Goal: Complete application form

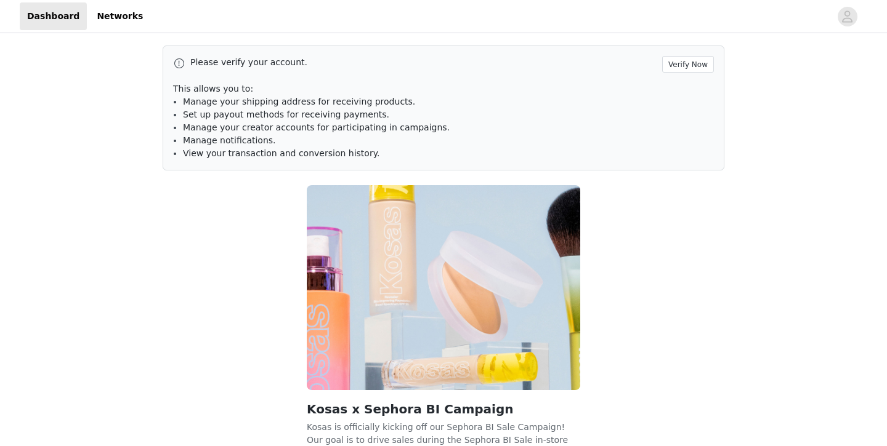
scroll to position [103, 0]
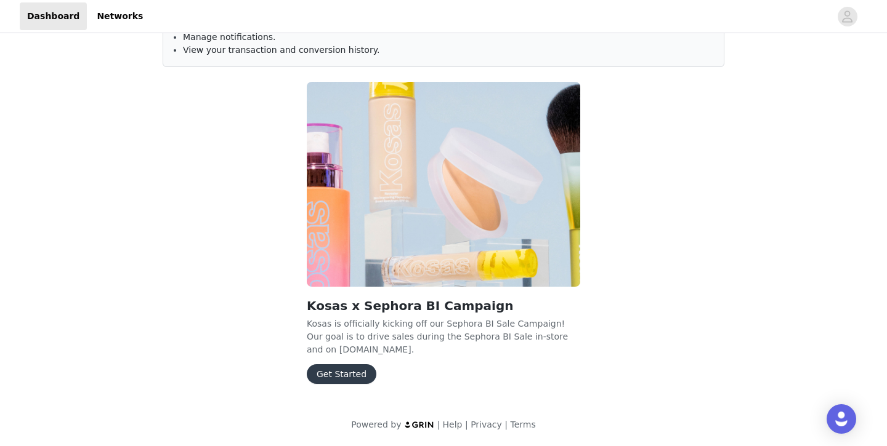
click at [363, 371] on button "Get Started" at bounding box center [342, 374] width 70 height 20
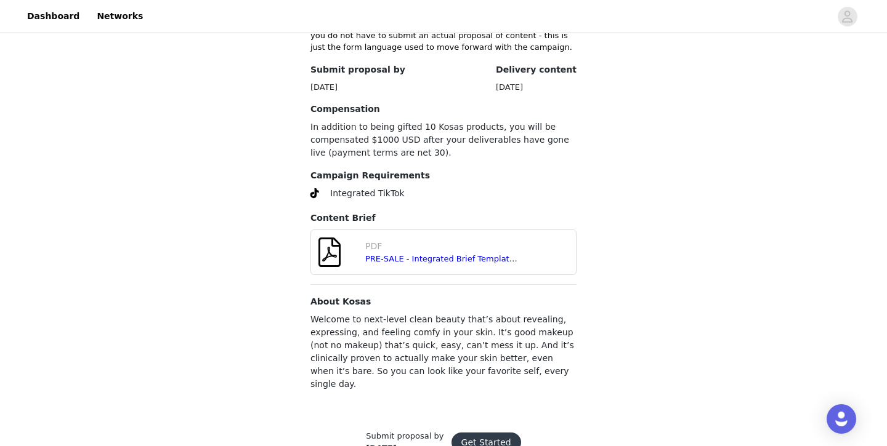
scroll to position [459, 0]
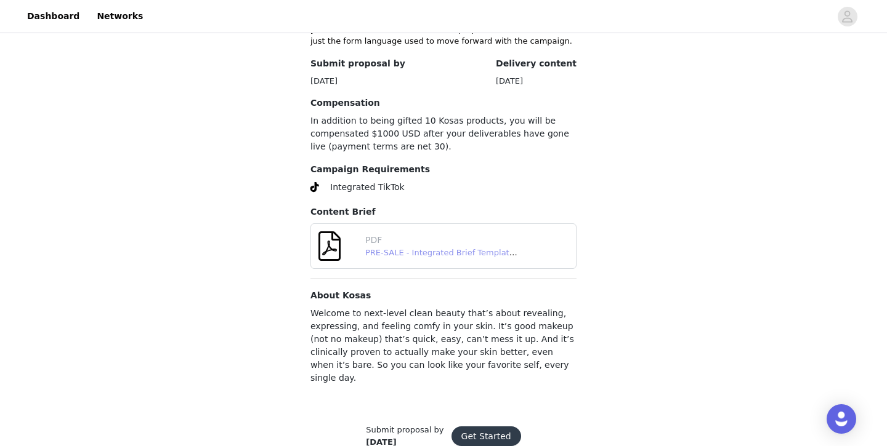
click at [470, 248] on link "PRE-SALE - Integrated Brief Template_ Sephora BI Fall 2025 - FINAL.pdf" at bounding box center [507, 252] width 284 height 9
click at [489, 427] on button "Get Started" at bounding box center [486, 437] width 70 height 20
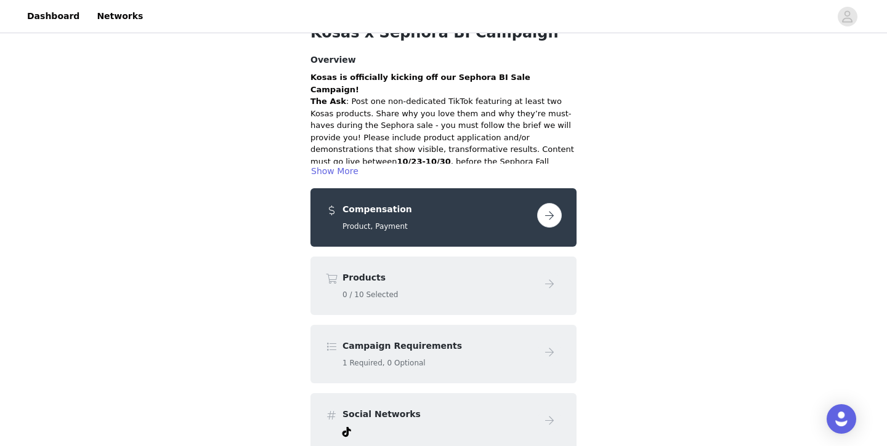
scroll to position [191, 0]
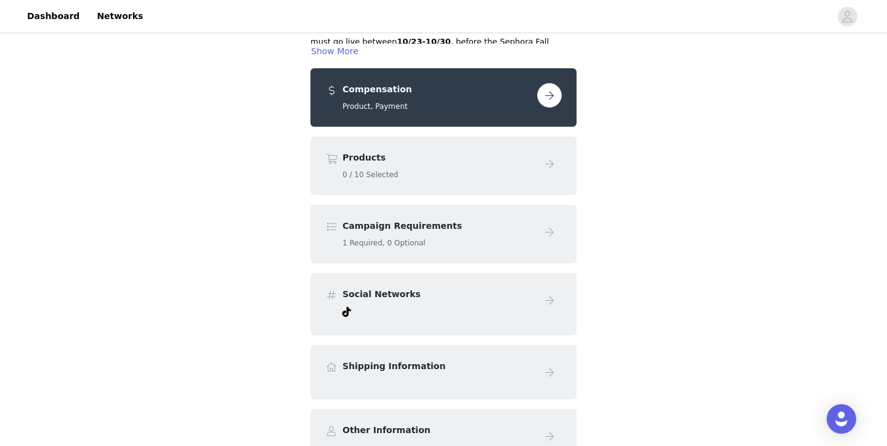
click at [547, 93] on button "button" at bounding box center [549, 95] width 25 height 25
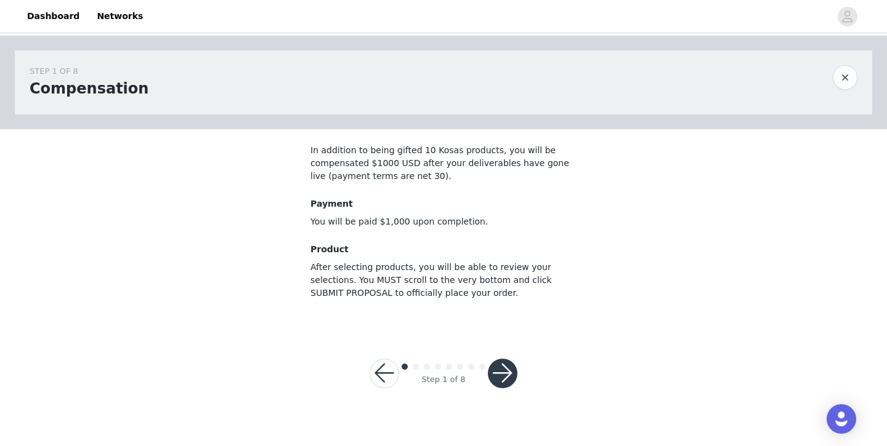
click at [500, 373] on button "button" at bounding box center [503, 374] width 30 height 30
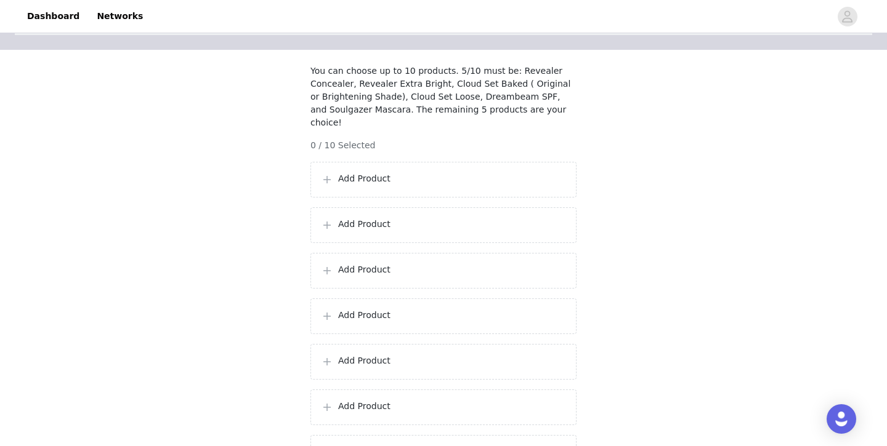
scroll to position [135, 0]
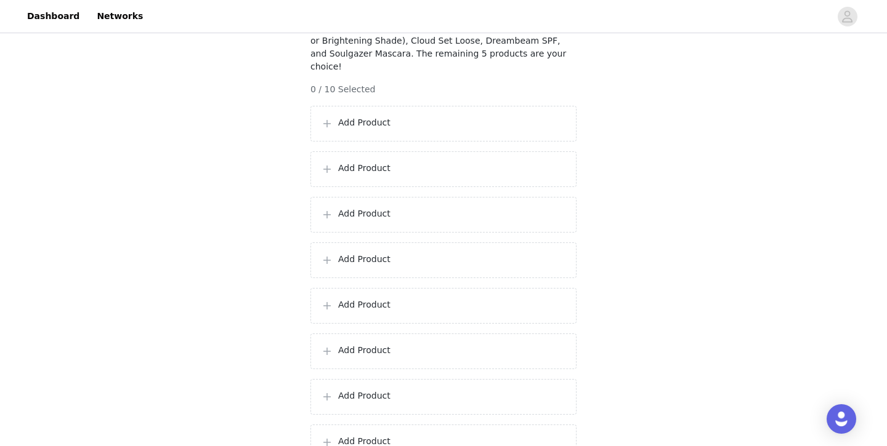
click at [459, 119] on p "Add Product" at bounding box center [452, 122] width 228 height 13
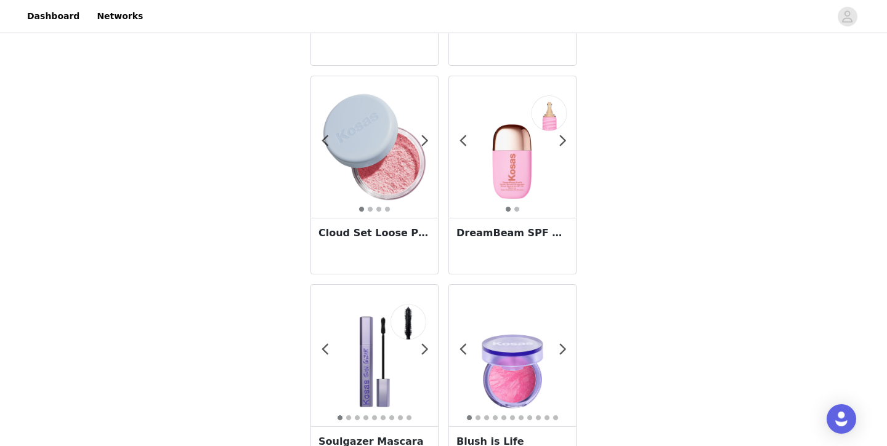
scroll to position [408, 0]
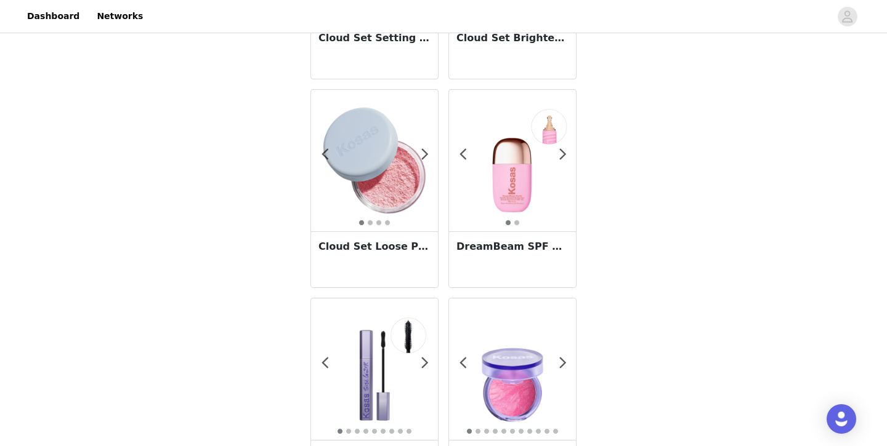
click at [486, 204] on img at bounding box center [512, 160] width 127 height 127
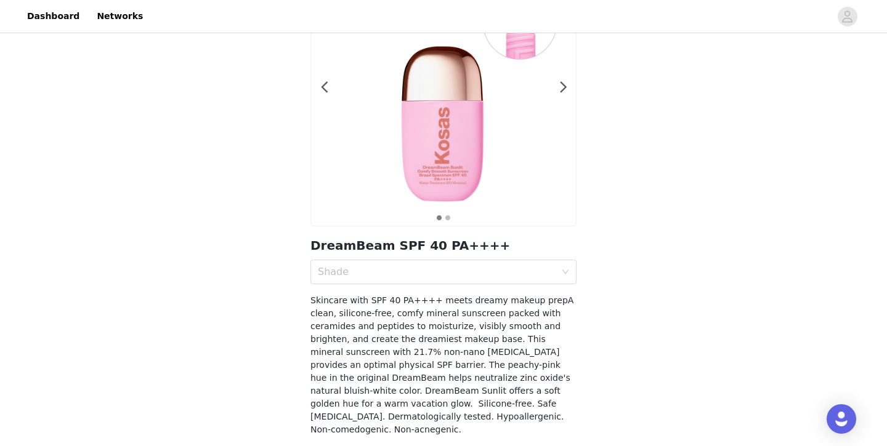
scroll to position [171, 0]
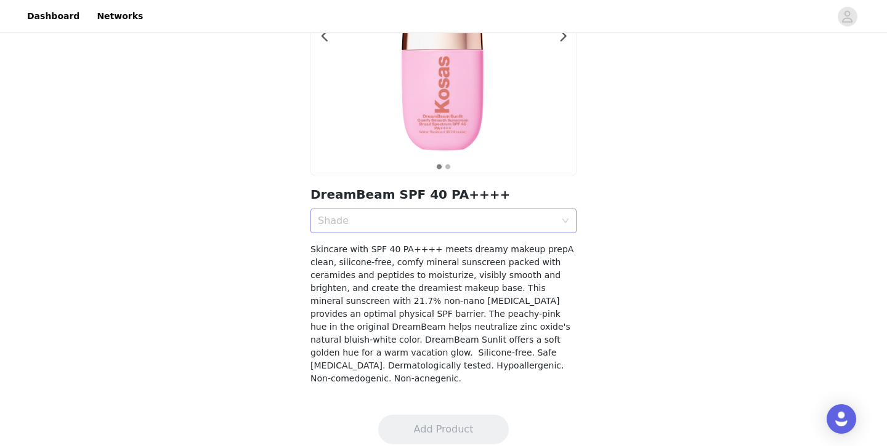
click at [483, 212] on div "Shade" at bounding box center [439, 220] width 243 height 23
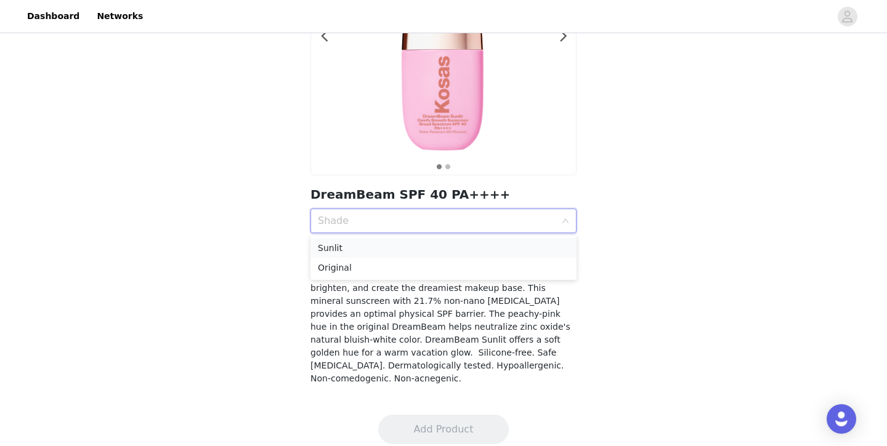
click at [473, 244] on div "Sunlit" at bounding box center [443, 248] width 251 height 14
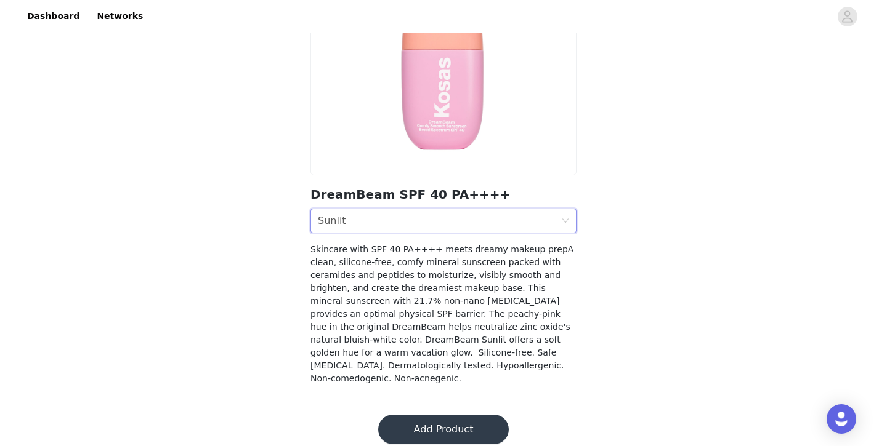
click at [345, 220] on div "Shade Sunlit" at bounding box center [439, 220] width 243 height 23
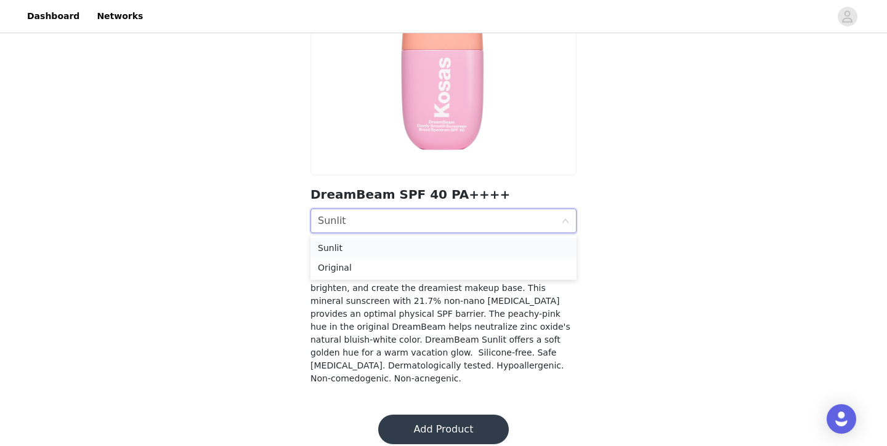
click at [345, 244] on div "Sunlit" at bounding box center [443, 248] width 251 height 14
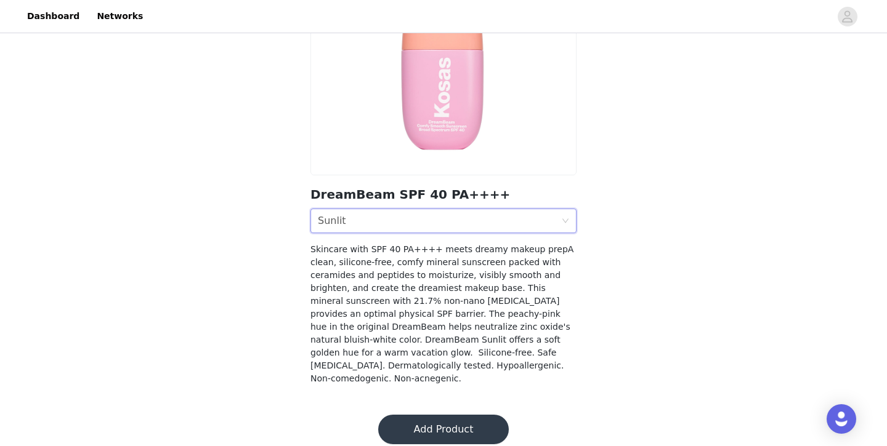
click at [422, 416] on button "Add Product" at bounding box center [443, 430] width 131 height 30
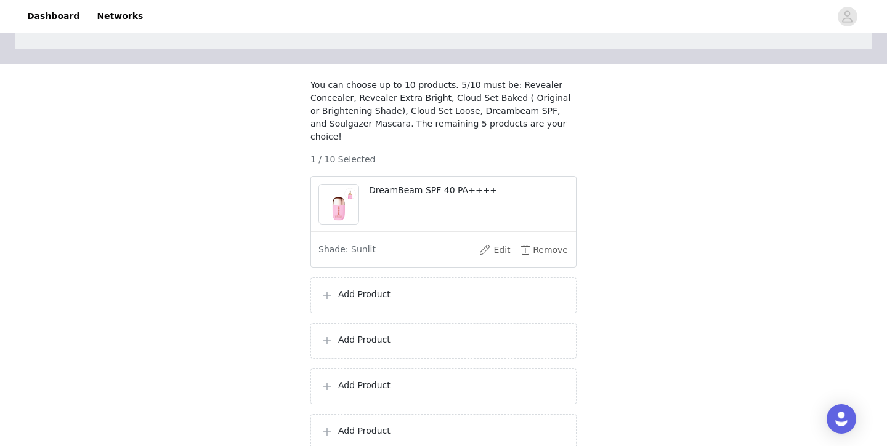
scroll to position [160, 0]
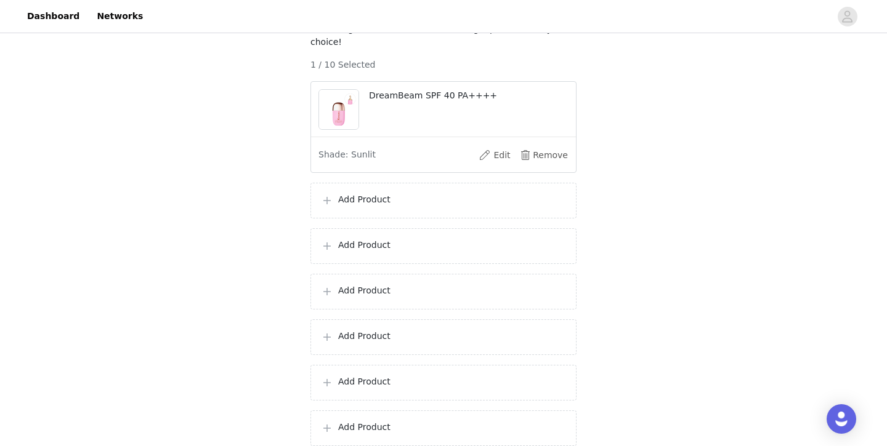
click at [392, 196] on p "Add Product" at bounding box center [452, 199] width 228 height 13
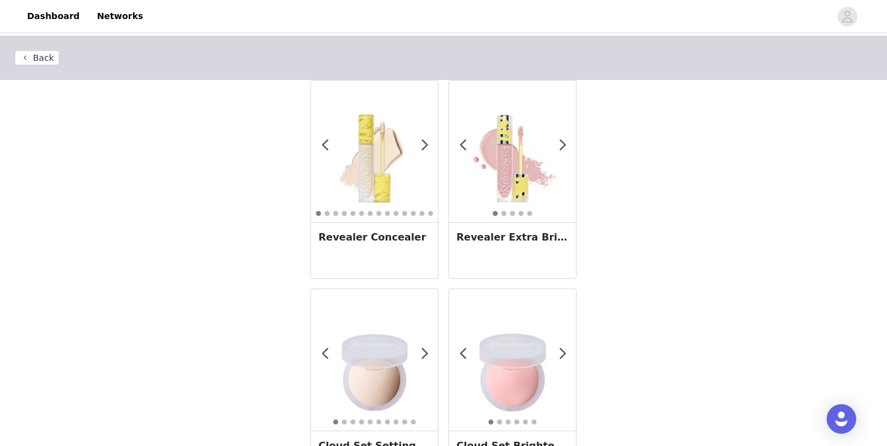
click at [502, 201] on img at bounding box center [512, 151] width 127 height 127
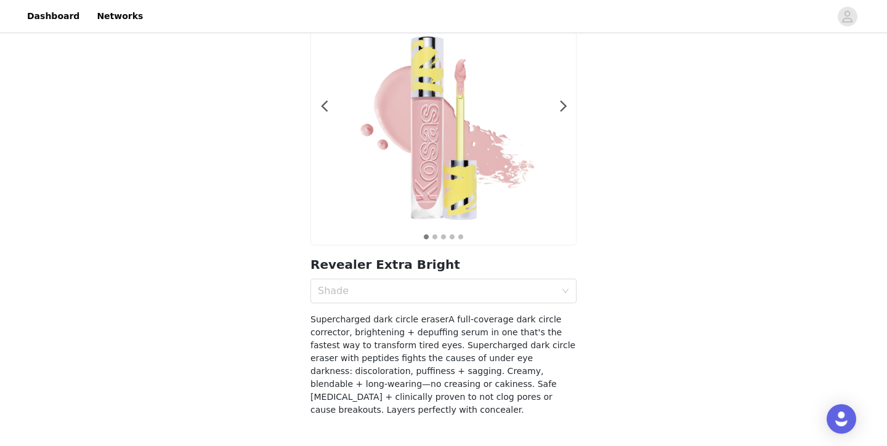
scroll to position [145, 0]
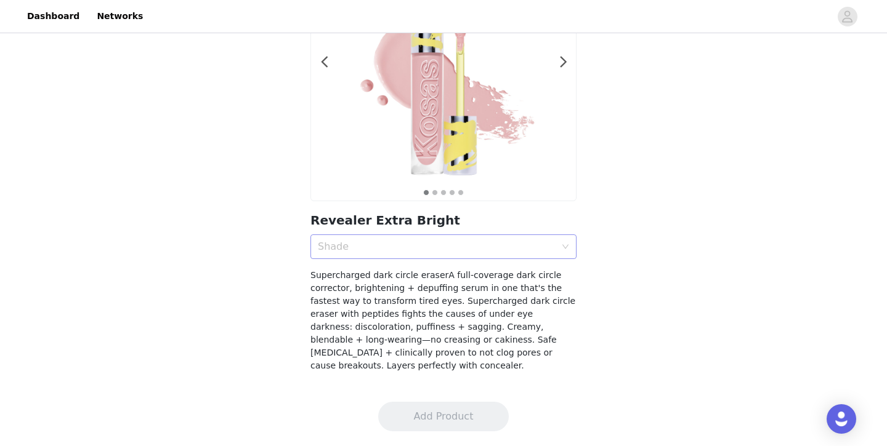
click at [443, 247] on div "Shade" at bounding box center [437, 247] width 238 height 12
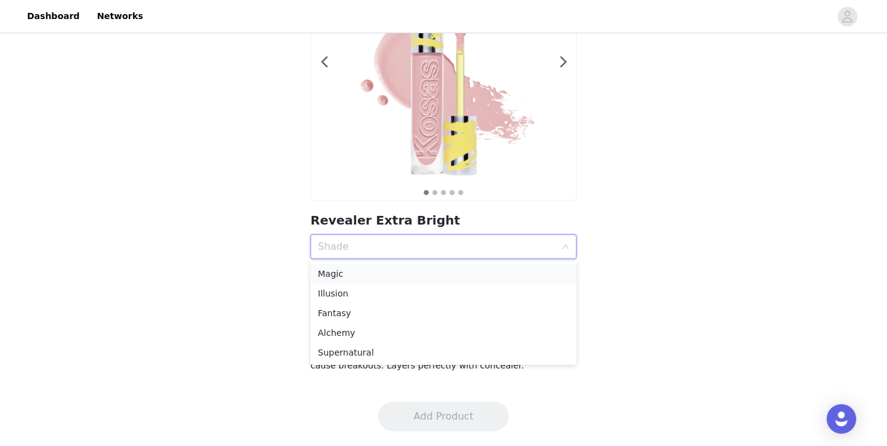
click at [437, 274] on div "Magic" at bounding box center [443, 274] width 251 height 14
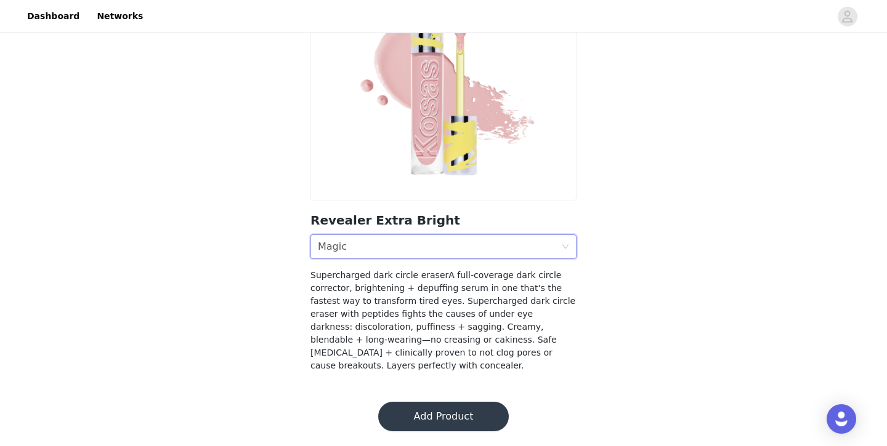
click at [424, 411] on button "Add Product" at bounding box center [443, 417] width 131 height 30
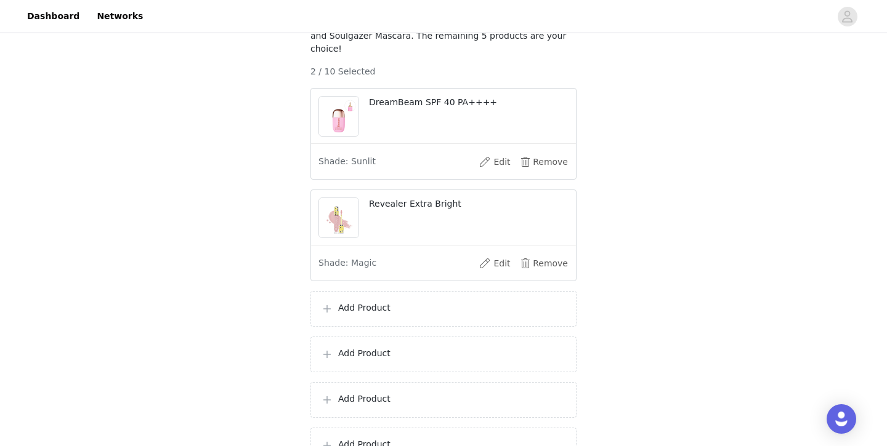
scroll to position [202, 0]
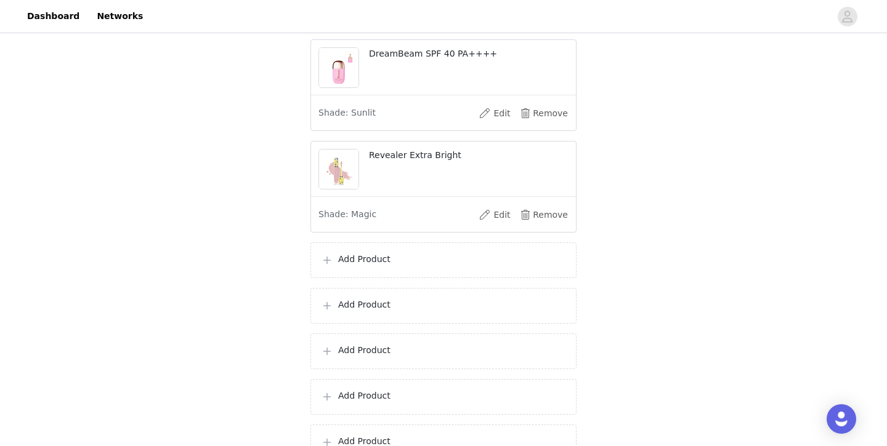
click at [426, 255] on p "Add Product" at bounding box center [452, 259] width 228 height 13
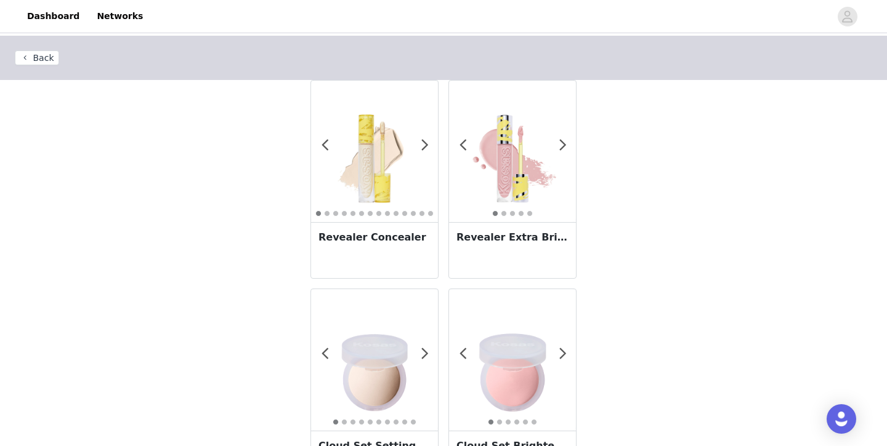
click at [355, 140] on img at bounding box center [374, 151] width 127 height 127
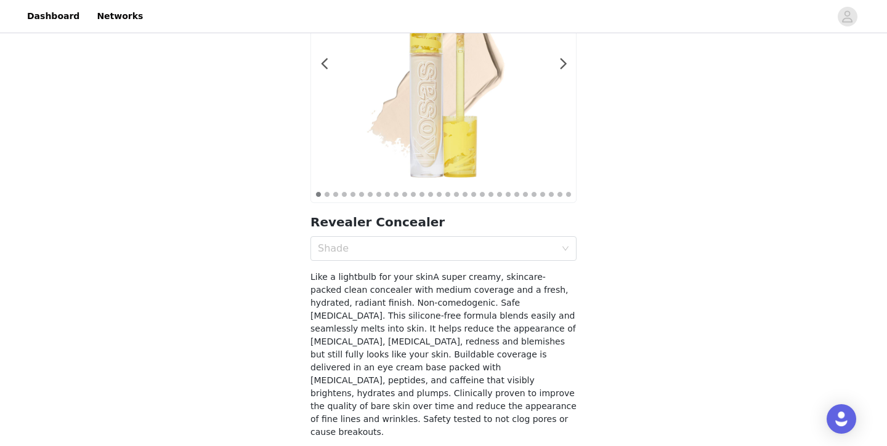
scroll to position [183, 0]
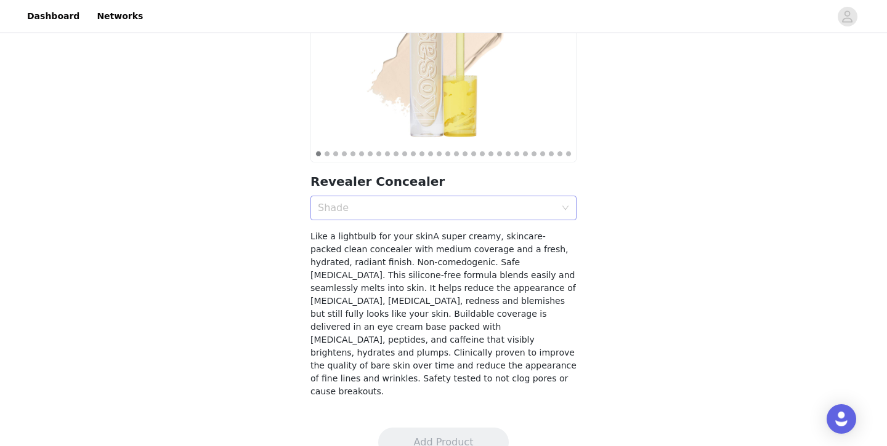
click at [368, 207] on div "Shade" at bounding box center [437, 208] width 238 height 12
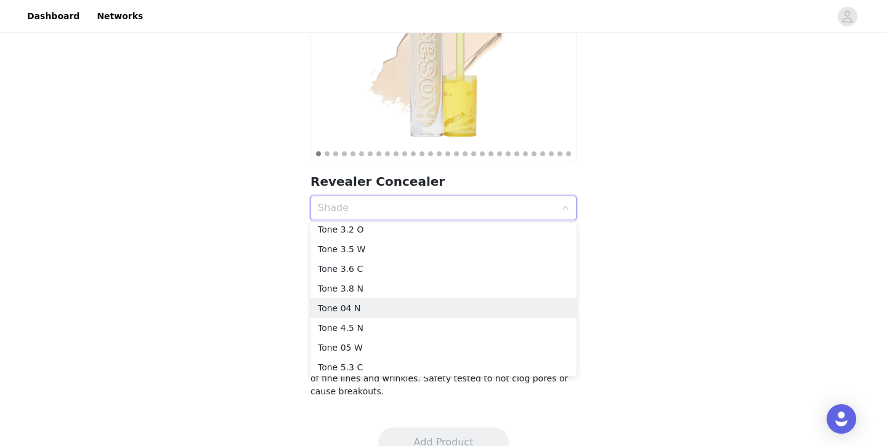
scroll to position [199, 0]
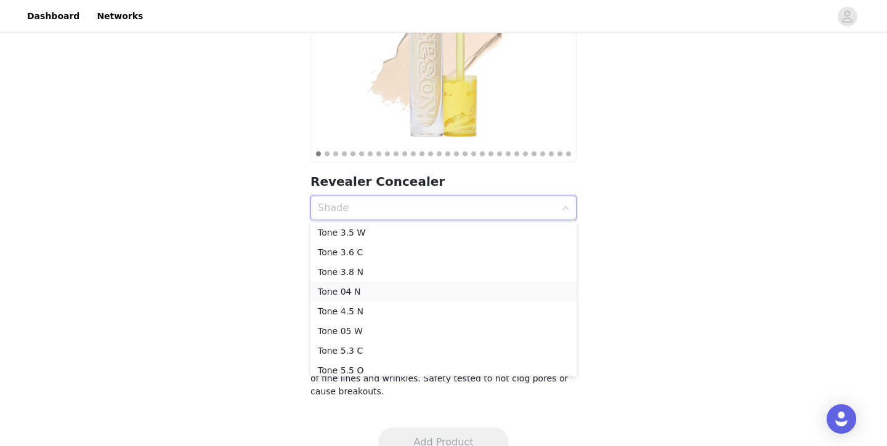
click at [374, 294] on div "Tone 04 N" at bounding box center [443, 292] width 251 height 14
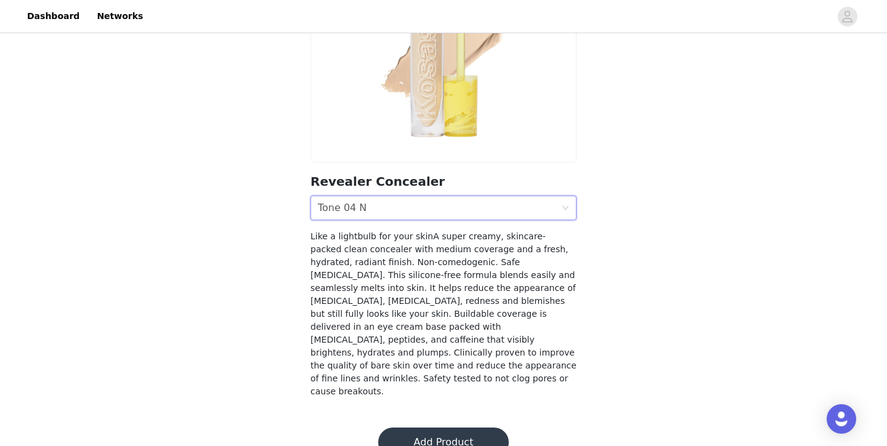
click at [406, 428] on button "Add Product" at bounding box center [443, 443] width 131 height 30
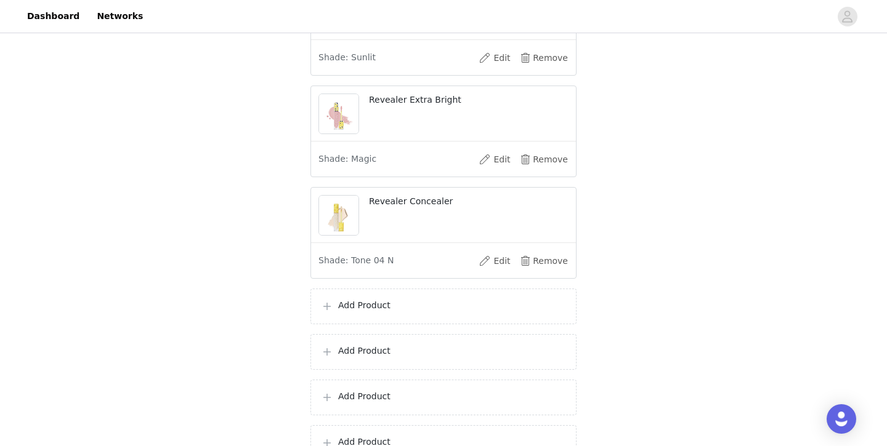
scroll to position [353, 0]
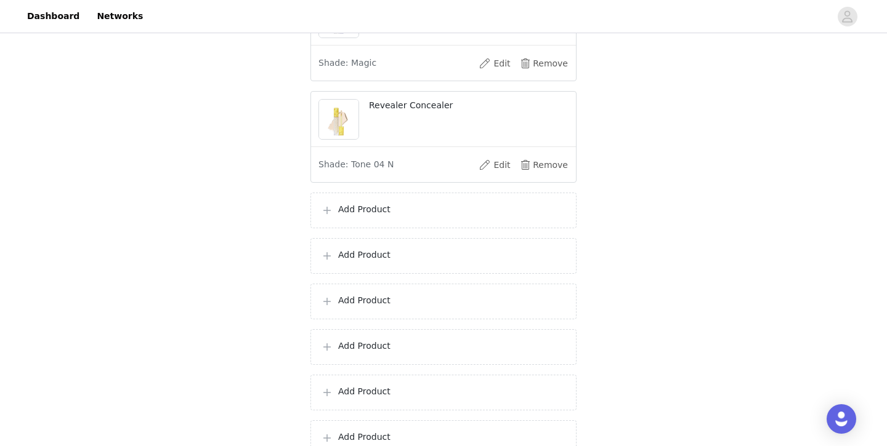
click at [358, 221] on div "Add Product" at bounding box center [443, 211] width 266 height 36
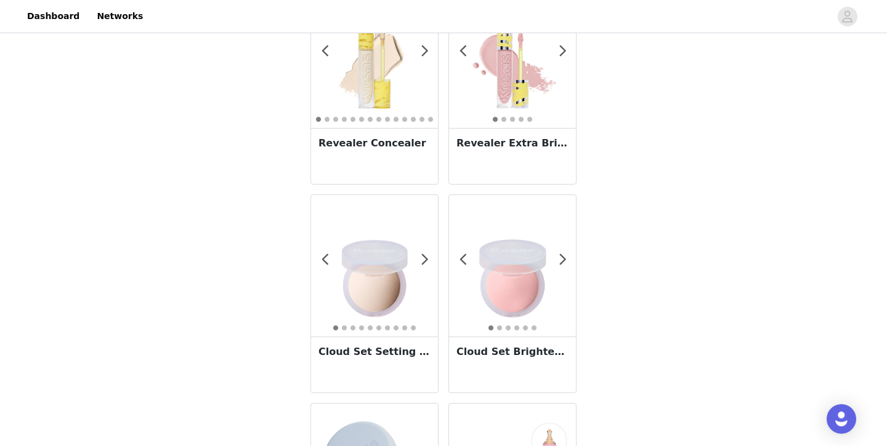
scroll to position [74, 0]
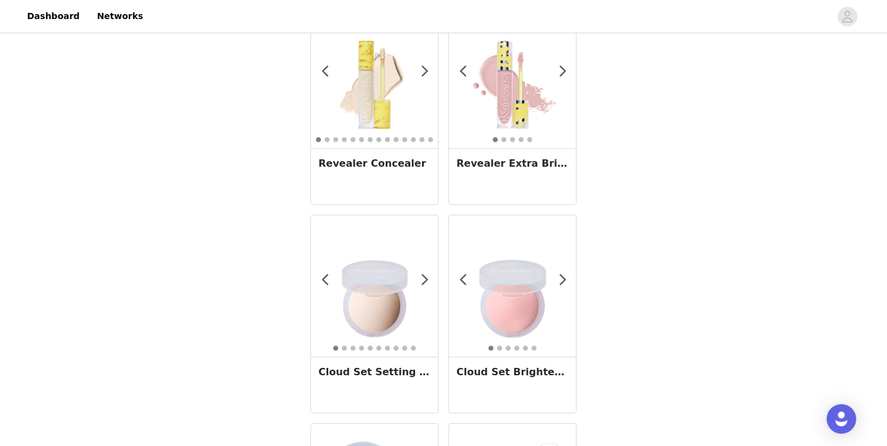
click at [363, 267] on img at bounding box center [374, 286] width 127 height 127
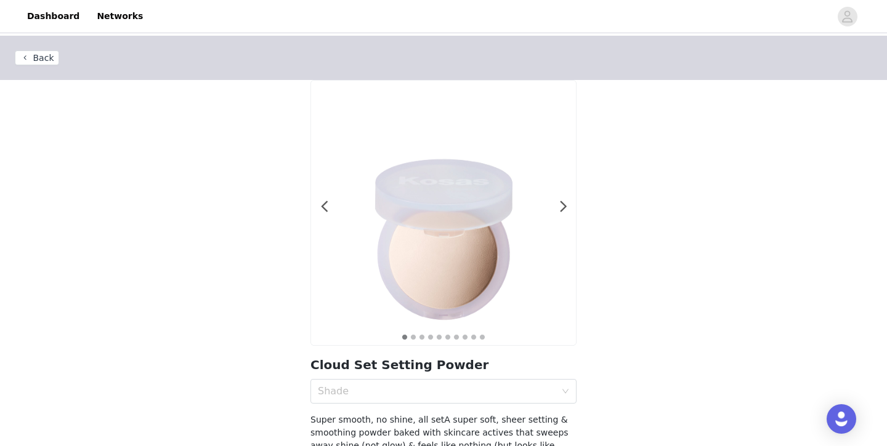
scroll to position [145, 0]
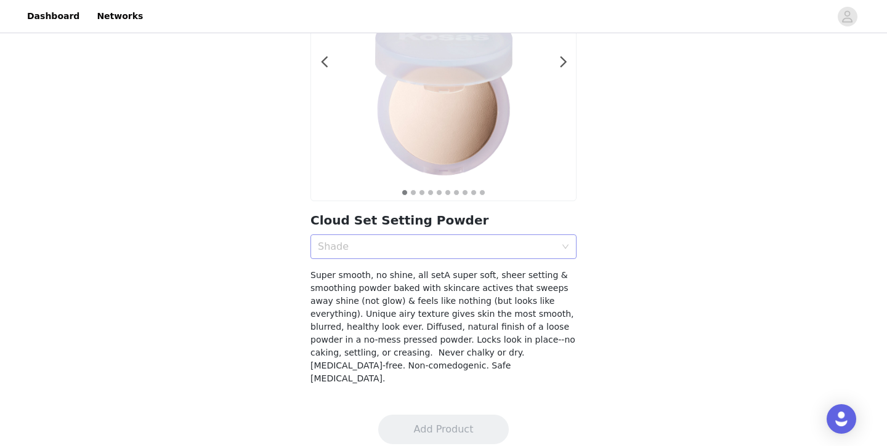
click at [362, 243] on div "Shade" at bounding box center [437, 247] width 238 height 12
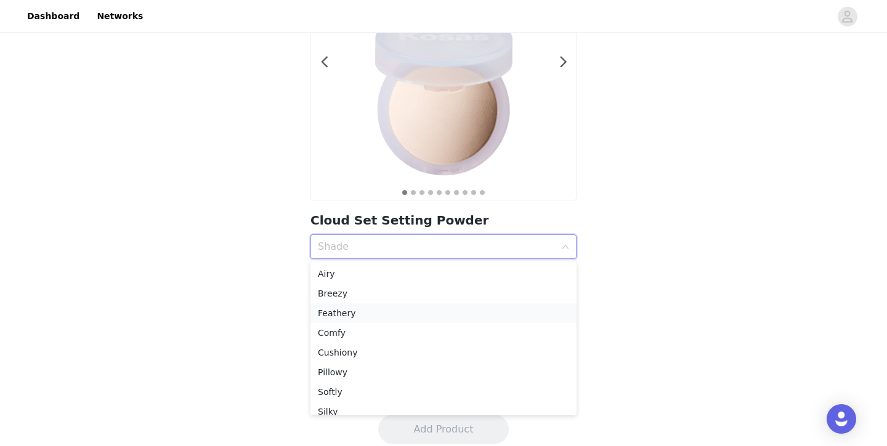
click at [365, 315] on div "Feathery" at bounding box center [443, 314] width 251 height 14
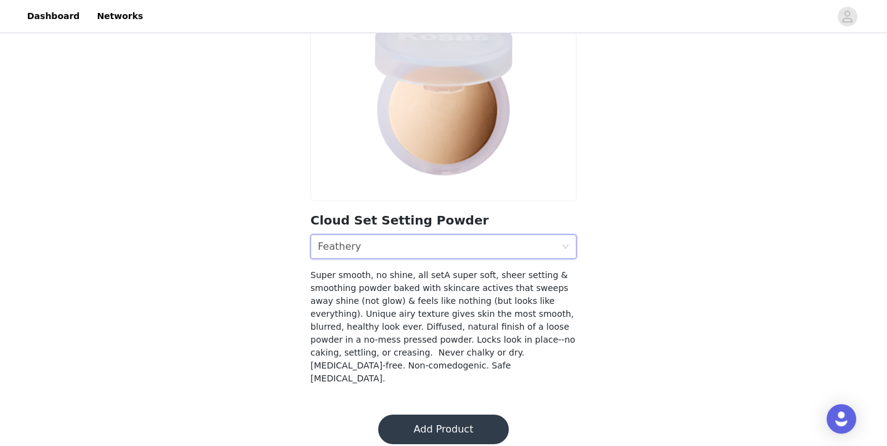
click at [372, 252] on div "Shade Feathery" at bounding box center [439, 246] width 243 height 23
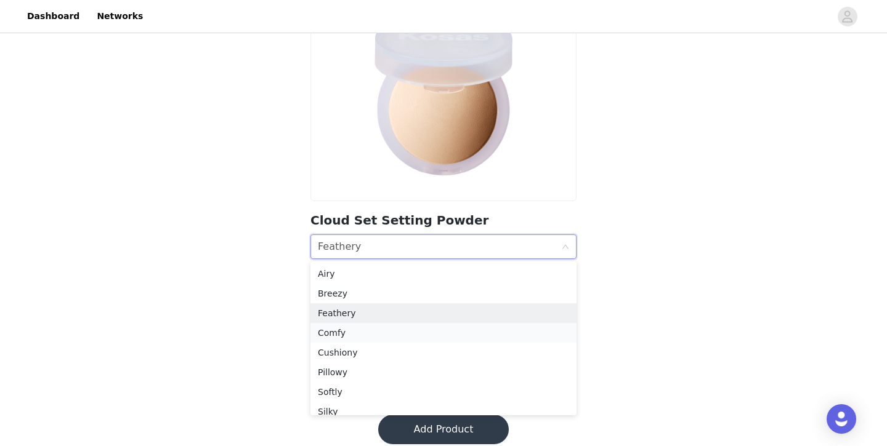
click at [351, 329] on div "Comfy" at bounding box center [443, 333] width 251 height 14
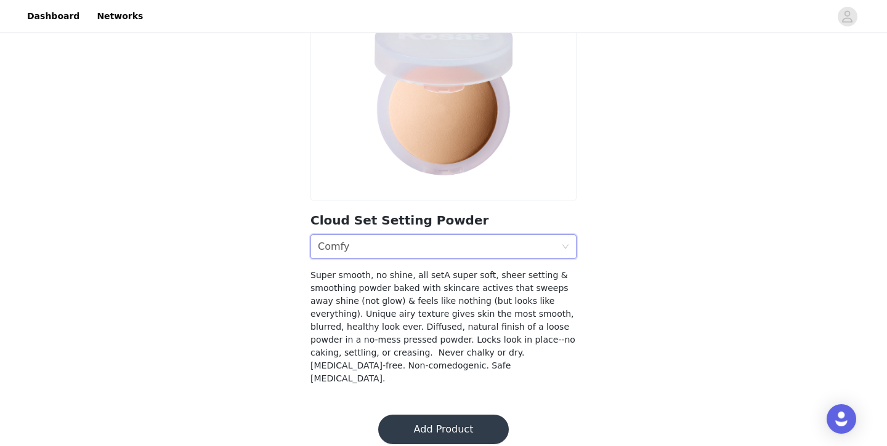
click at [344, 249] on div "Comfy" at bounding box center [333, 246] width 31 height 23
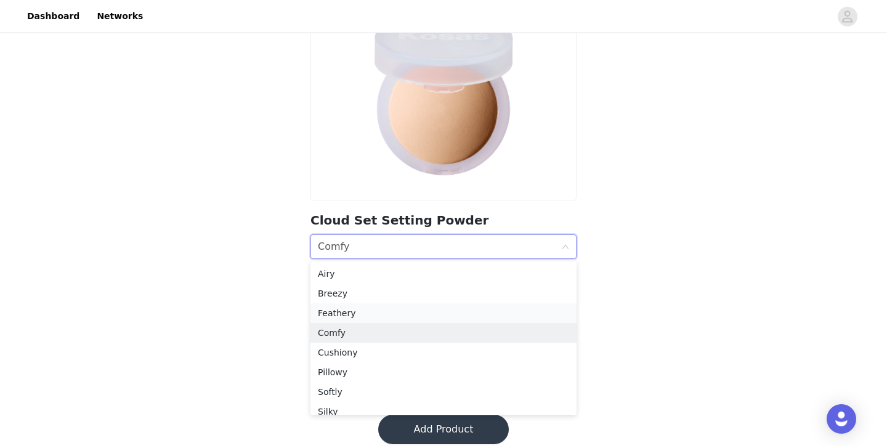
click at [342, 310] on div "Feathery" at bounding box center [443, 314] width 251 height 14
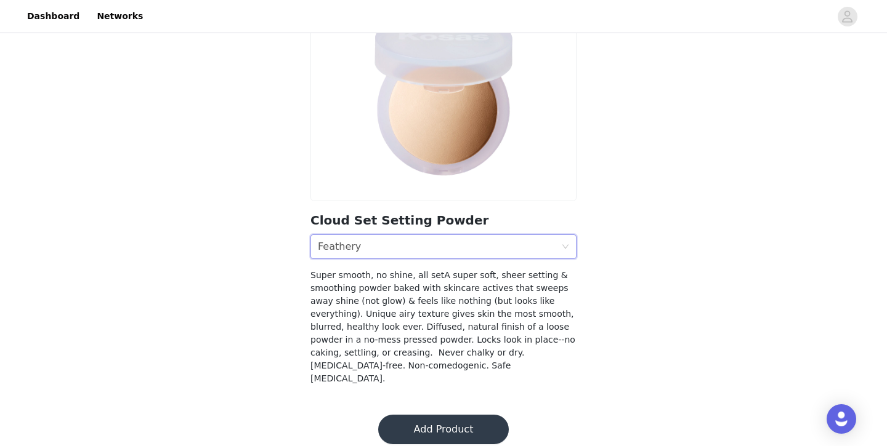
click at [404, 415] on button "Add Product" at bounding box center [443, 430] width 131 height 30
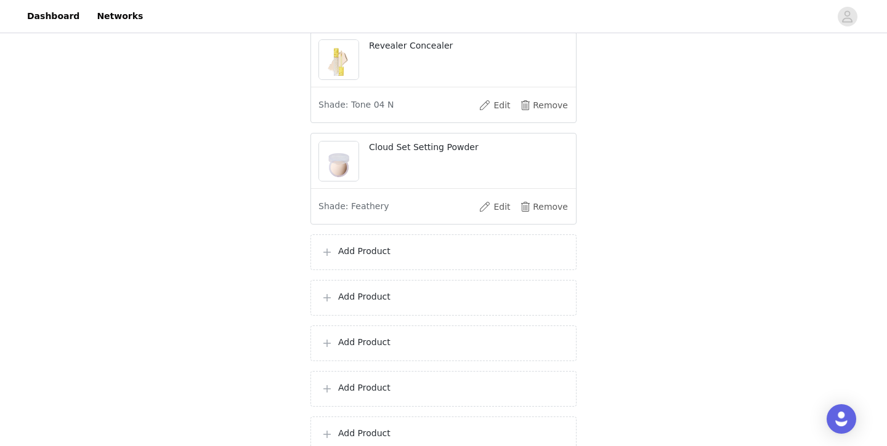
scroll to position [443, 0]
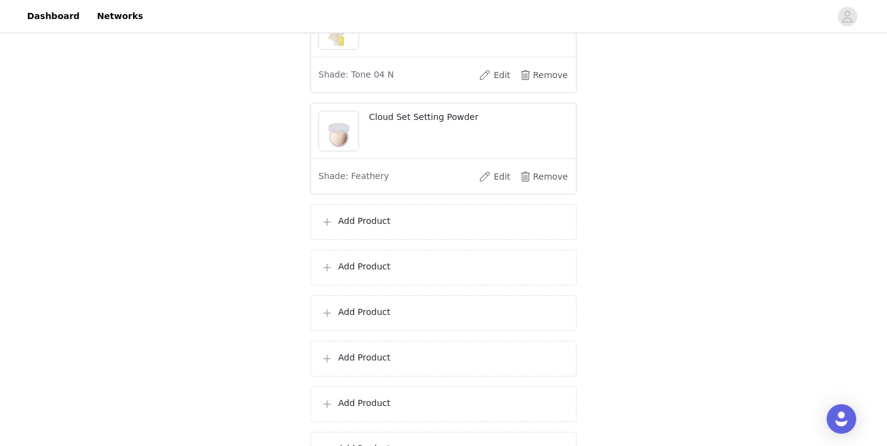
click at [380, 220] on p "Add Product" at bounding box center [452, 221] width 228 height 13
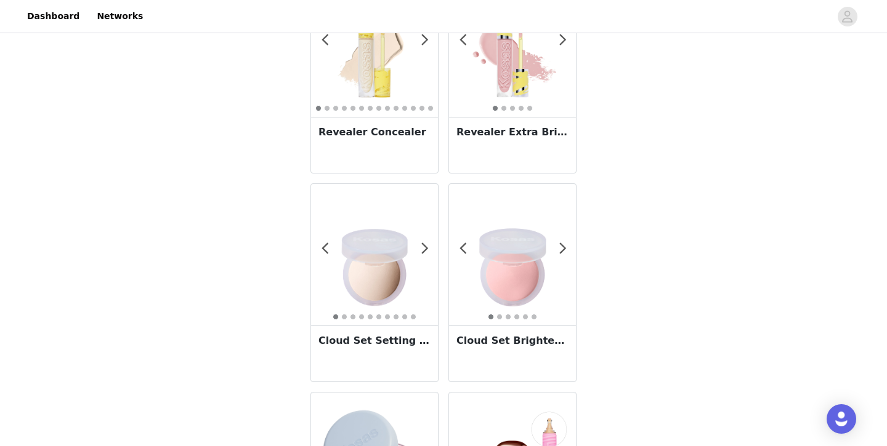
scroll to position [164, 0]
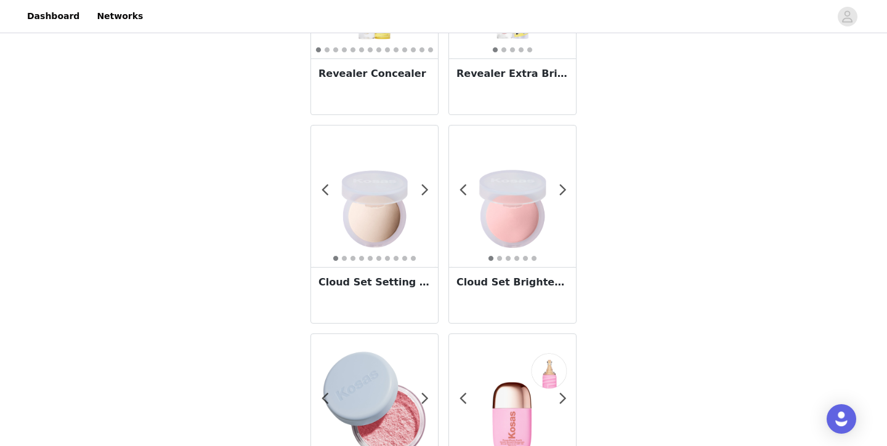
click at [502, 233] on img at bounding box center [512, 196] width 127 height 127
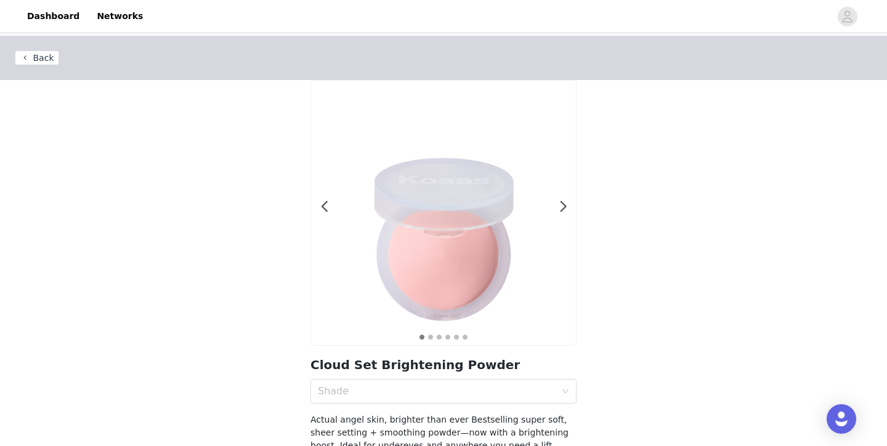
scroll to position [145, 0]
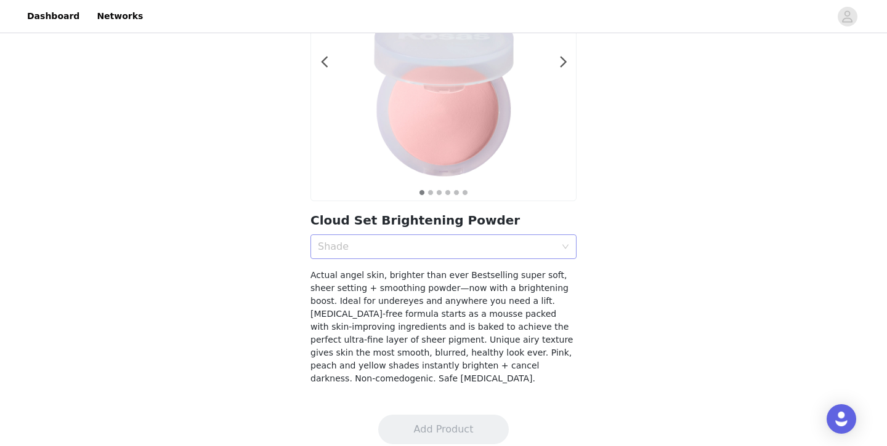
click at [491, 248] on div "Shade" at bounding box center [437, 247] width 238 height 12
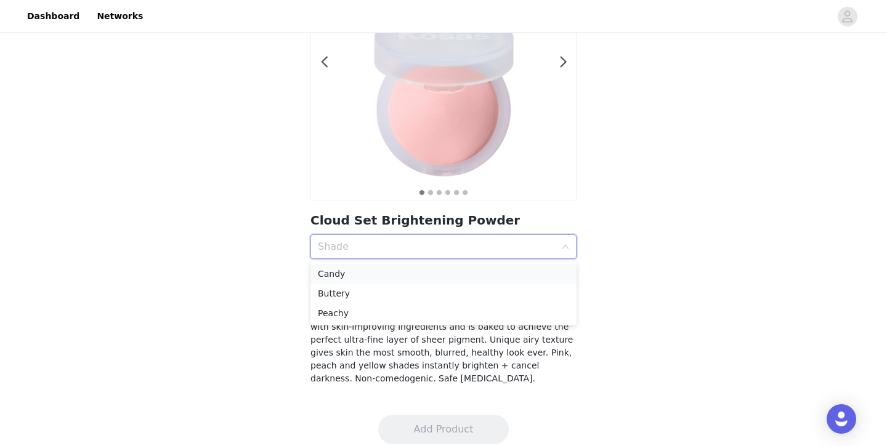
click at [484, 275] on div "Candy" at bounding box center [443, 274] width 251 height 14
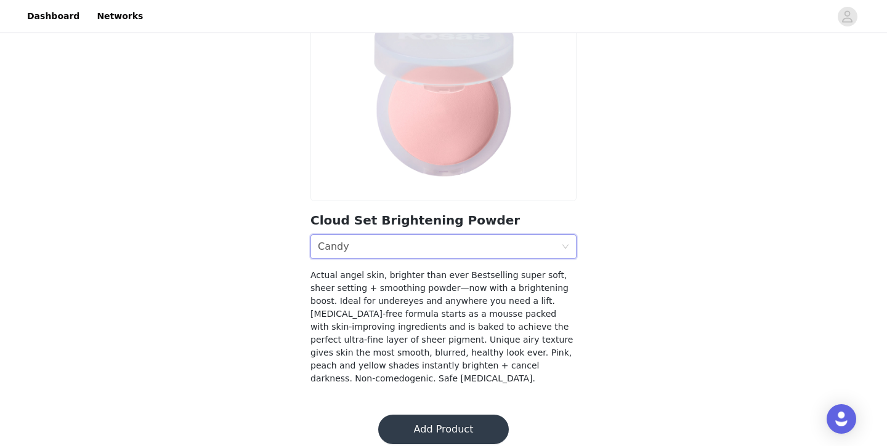
click at [436, 415] on button "Add Product" at bounding box center [443, 430] width 131 height 30
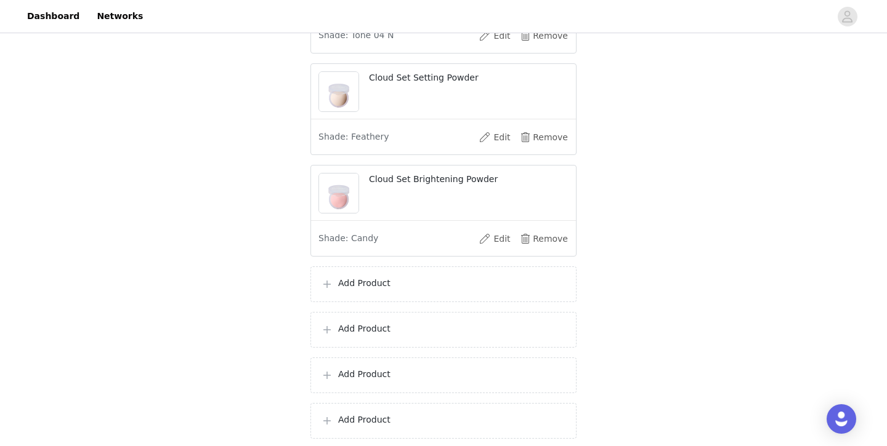
scroll to position [511, 0]
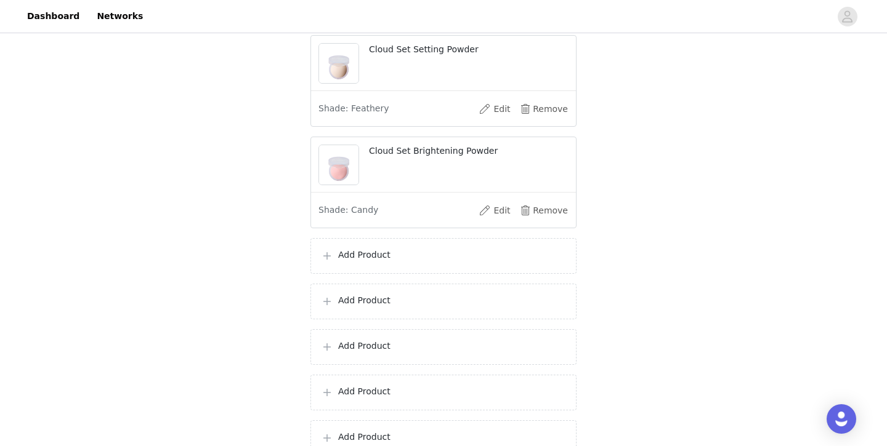
click at [337, 254] on div "Add Product" at bounding box center [443, 256] width 245 height 15
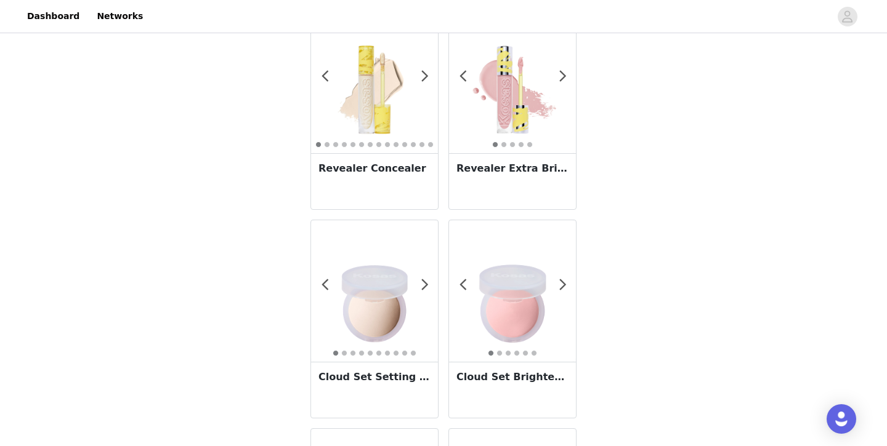
scroll to position [397, 0]
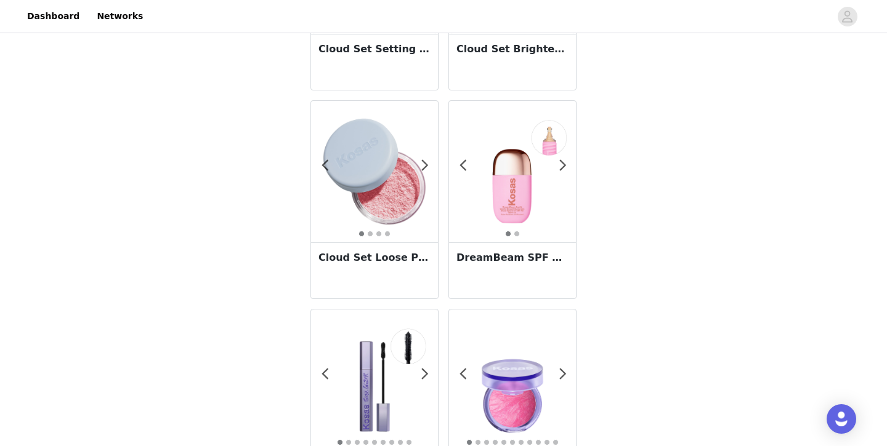
click at [352, 199] on img at bounding box center [374, 171] width 127 height 127
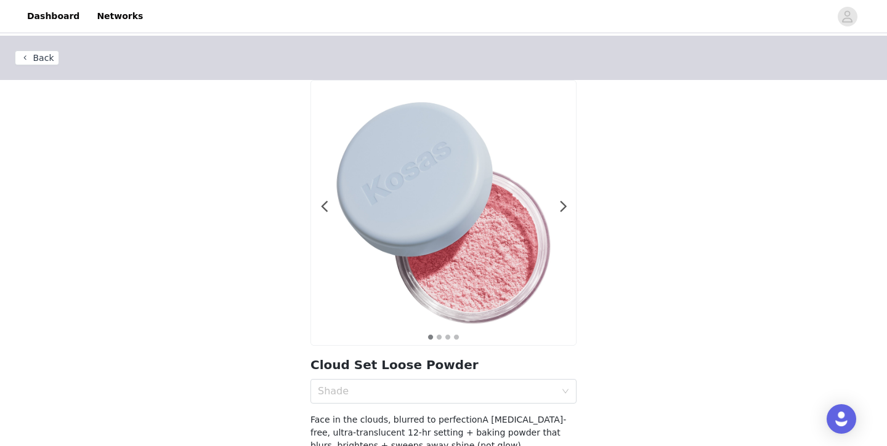
scroll to position [132, 0]
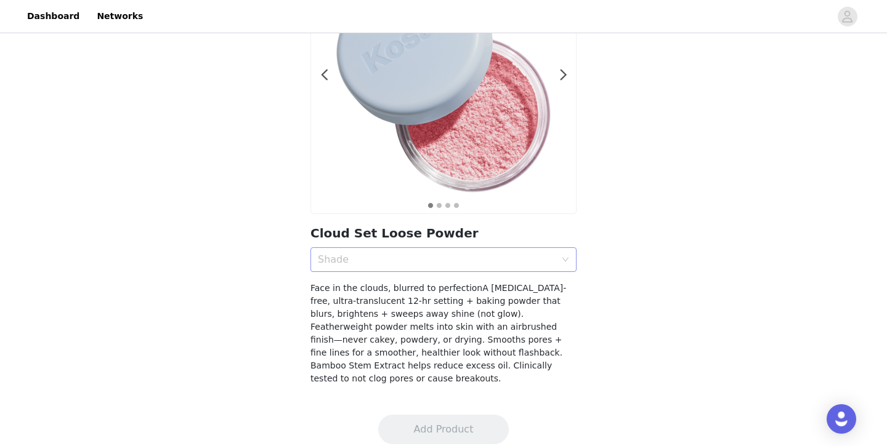
click at [359, 266] on div "Shade" at bounding box center [439, 259] width 243 height 23
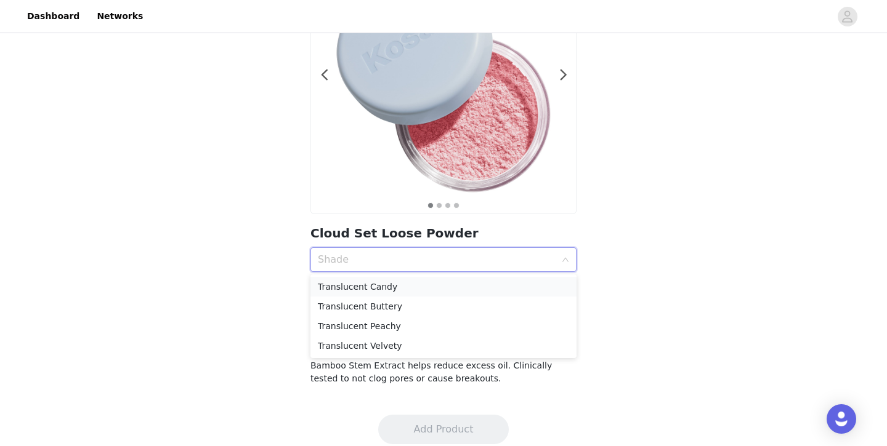
click at [358, 284] on div "Translucent Candy" at bounding box center [443, 287] width 251 height 14
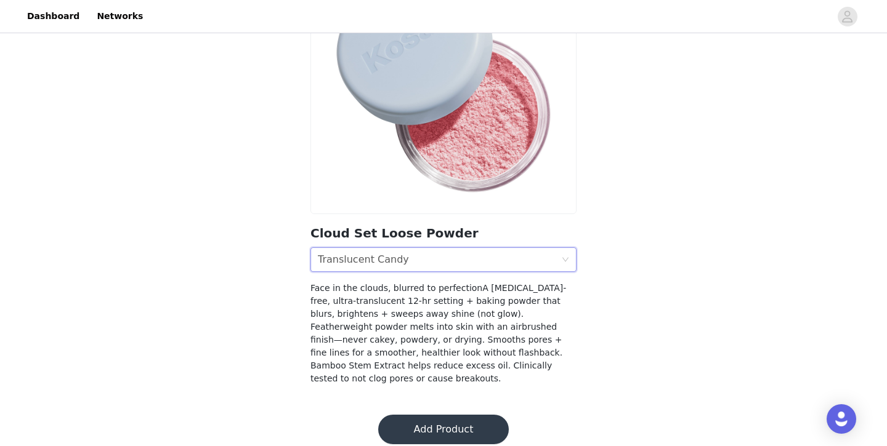
click at [398, 415] on button "Add Product" at bounding box center [443, 430] width 131 height 30
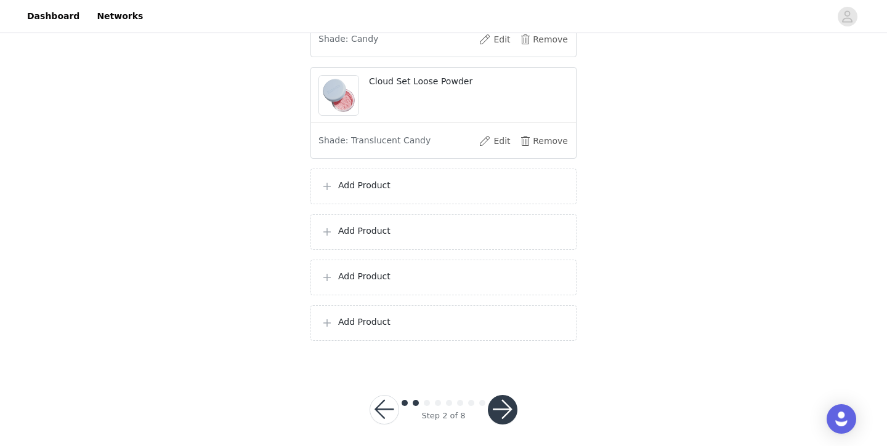
scroll to position [684, 0]
click at [345, 186] on p "Add Product" at bounding box center [452, 183] width 228 height 13
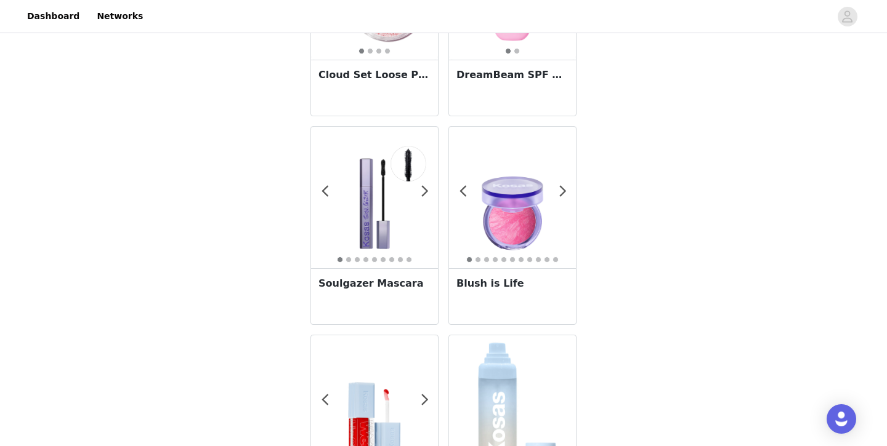
scroll to position [637, 0]
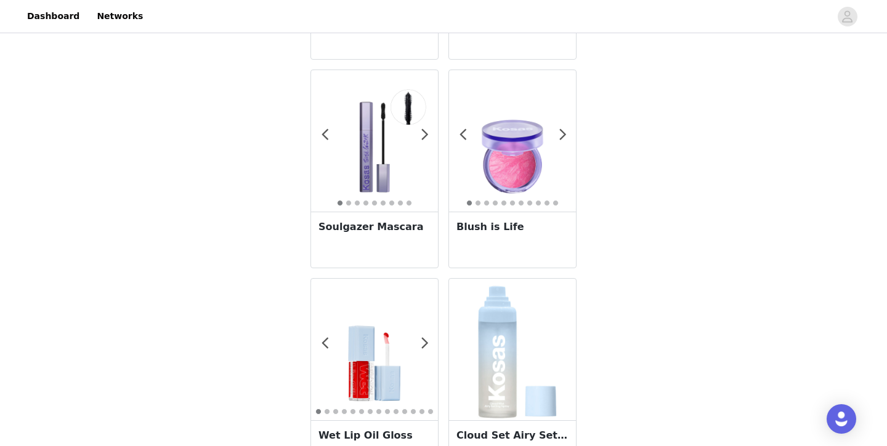
click at [365, 170] on img at bounding box center [374, 141] width 127 height 127
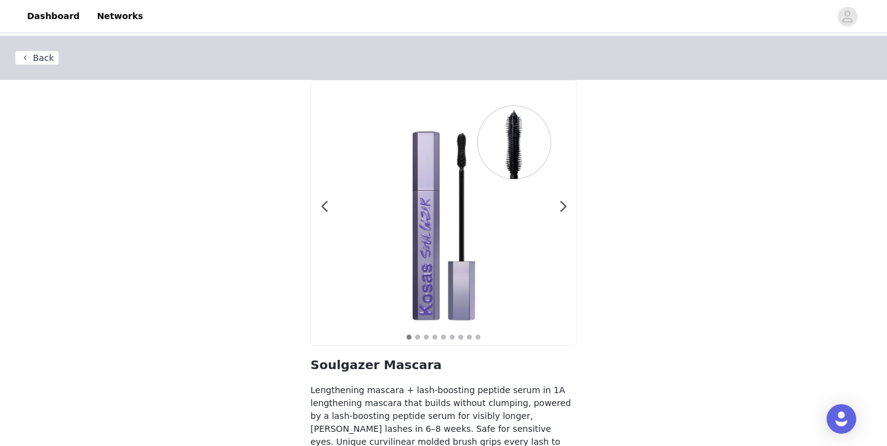
scroll to position [115, 0]
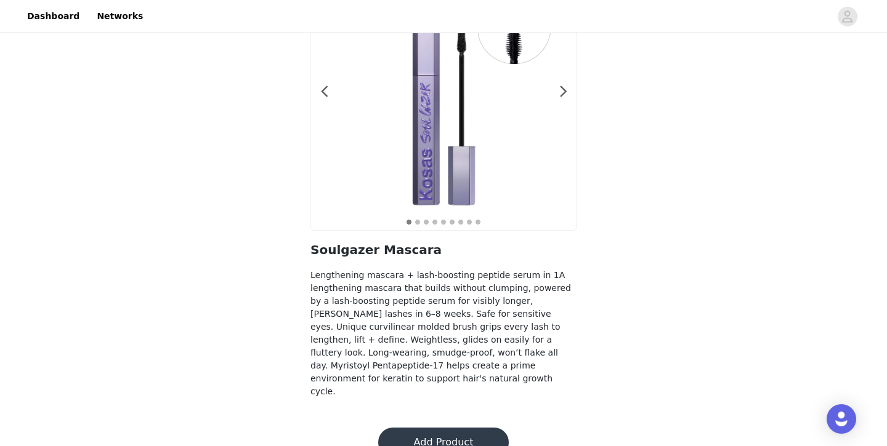
click at [393, 428] on button "Add Product" at bounding box center [443, 443] width 131 height 30
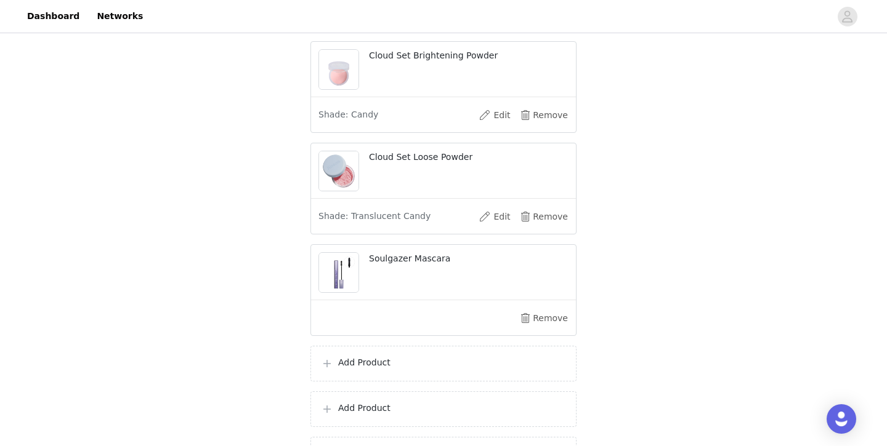
scroll to position [618, 0]
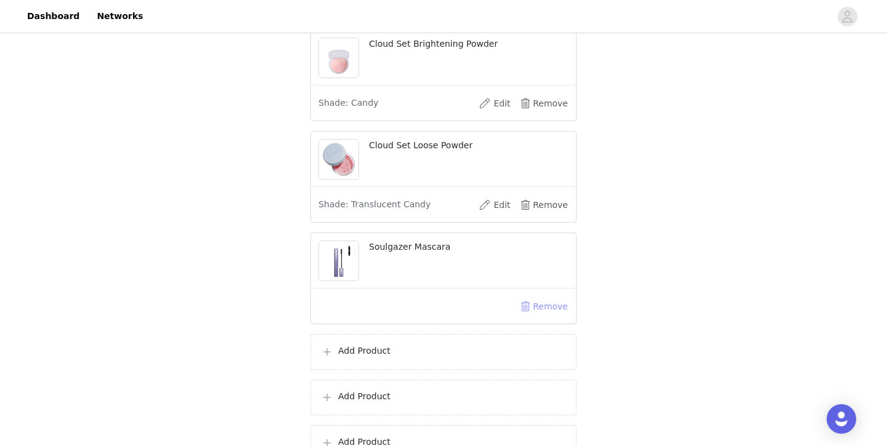
click at [530, 309] on button "Remove" at bounding box center [543, 307] width 49 height 20
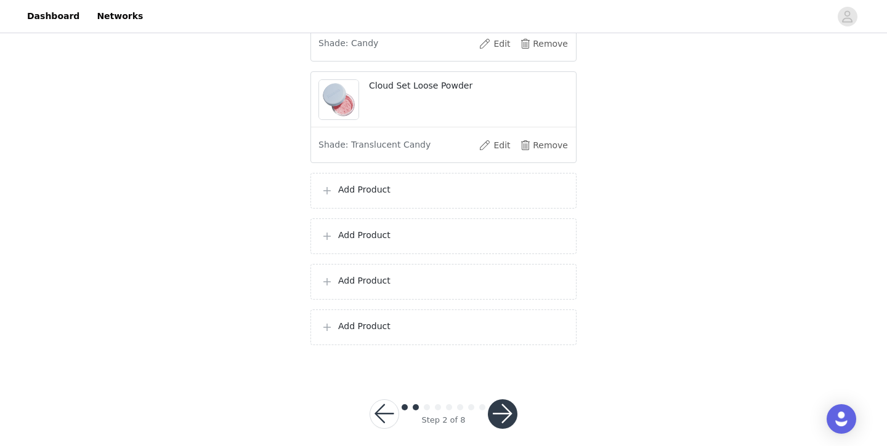
scroll to position [690, 0]
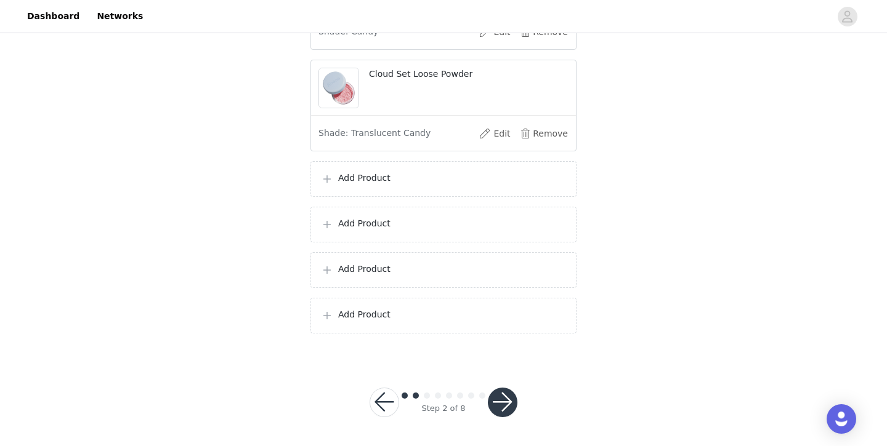
click at [485, 184] on div "Add Product" at bounding box center [443, 179] width 245 height 15
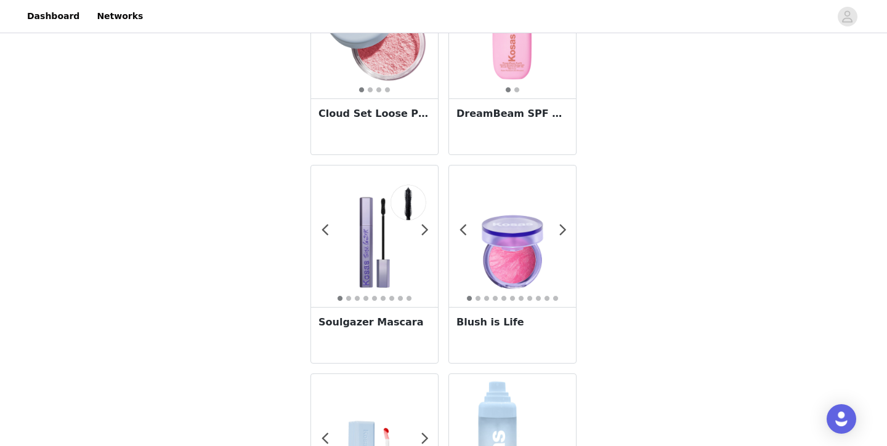
scroll to position [539, 0]
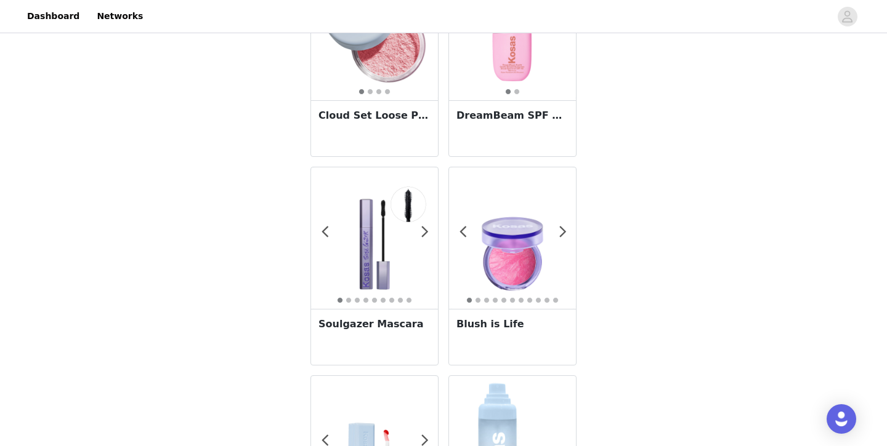
click at [497, 219] on img at bounding box center [512, 238] width 127 height 127
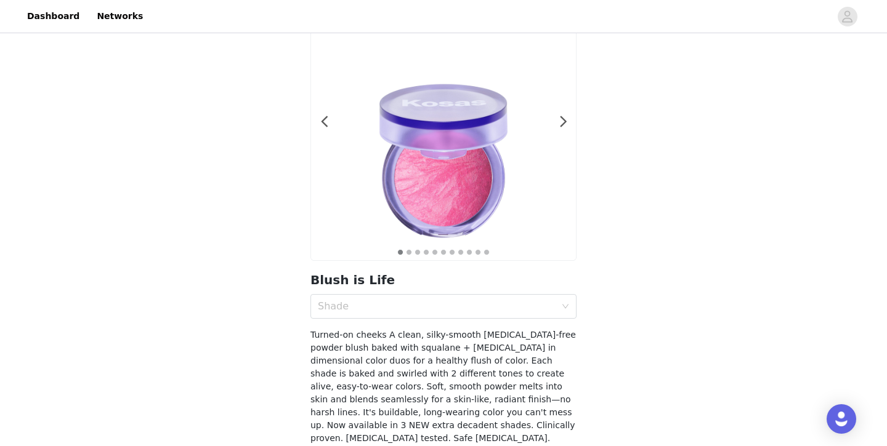
scroll to position [121, 0]
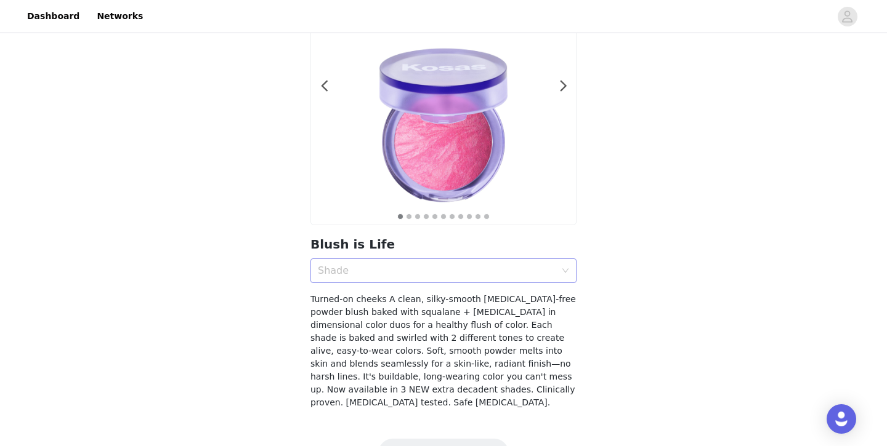
click at [523, 272] on div "Shade" at bounding box center [437, 271] width 238 height 12
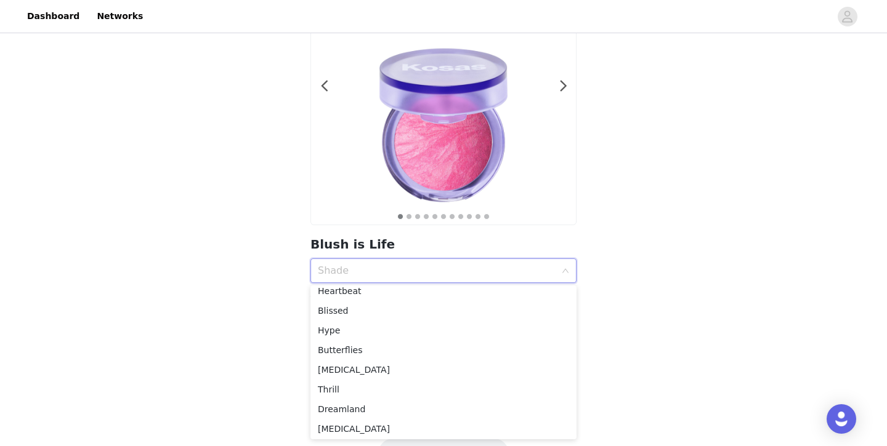
scroll to position [68, 0]
click at [454, 388] on div "Dreamland" at bounding box center [443, 388] width 251 height 14
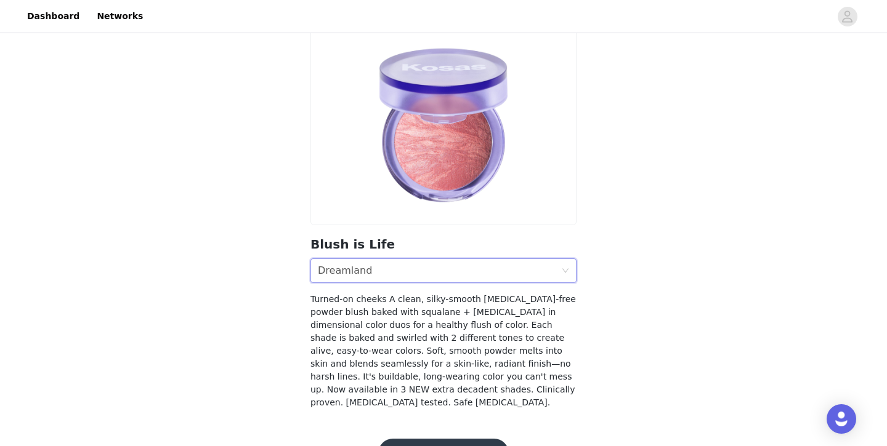
scroll to position [145, 0]
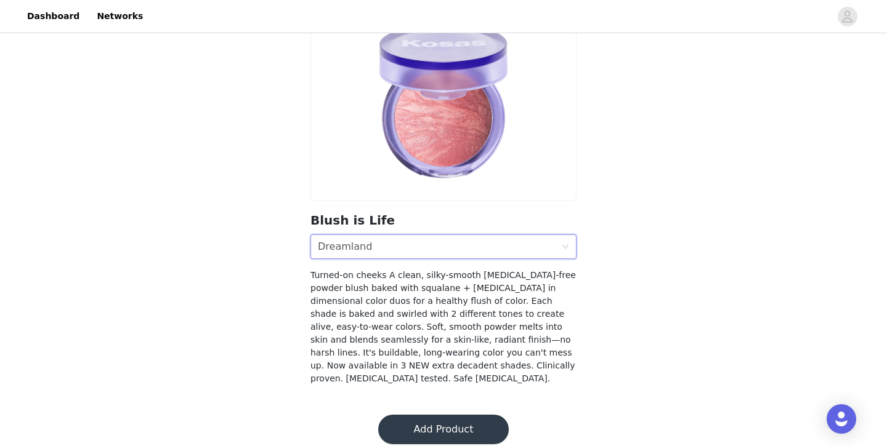
click at [409, 415] on button "Add Product" at bounding box center [443, 430] width 131 height 30
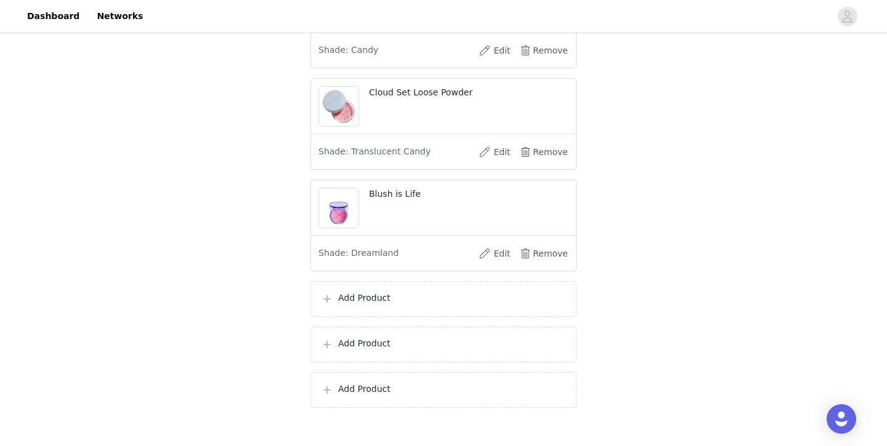
scroll to position [746, 0]
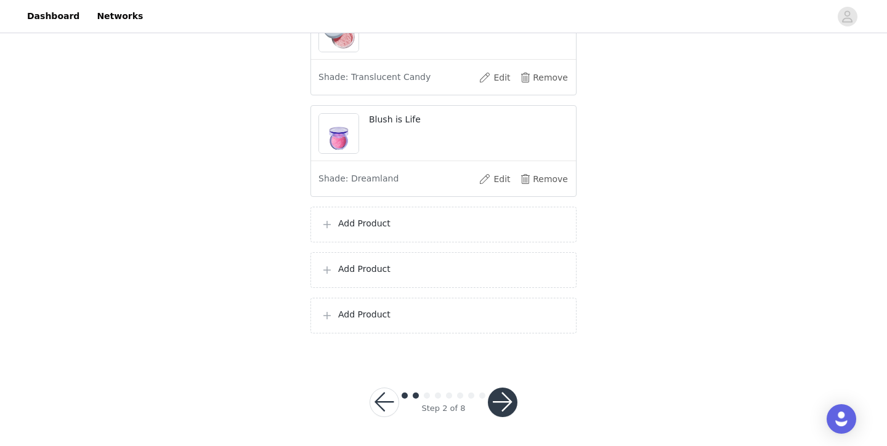
click at [407, 221] on p "Add Product" at bounding box center [452, 223] width 228 height 13
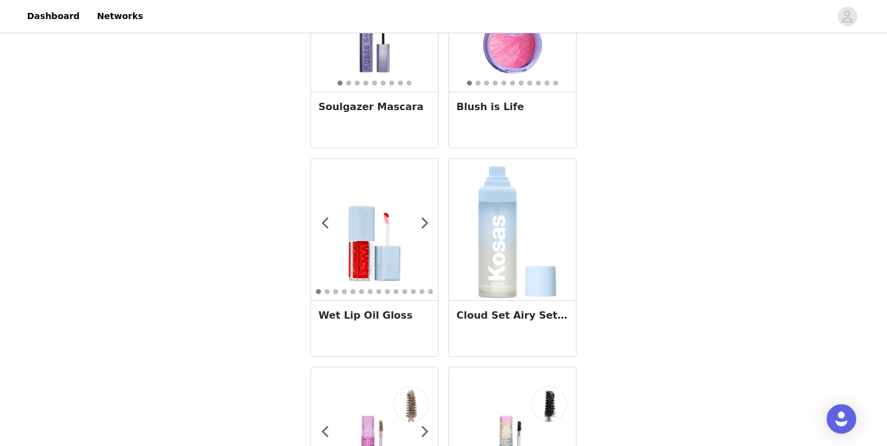
scroll to position [1318, 0]
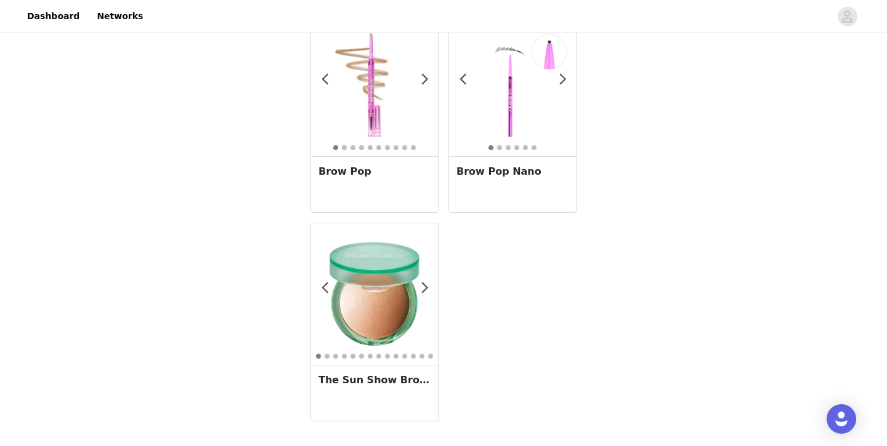
click at [384, 283] on img at bounding box center [374, 294] width 127 height 127
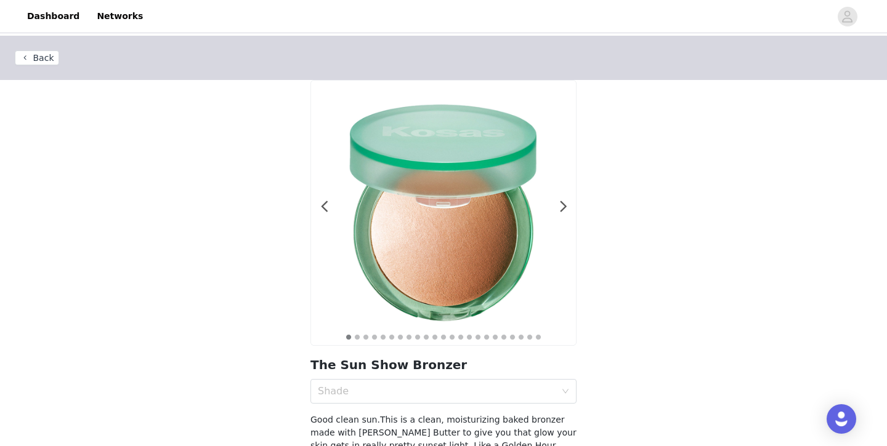
scroll to position [80, 0]
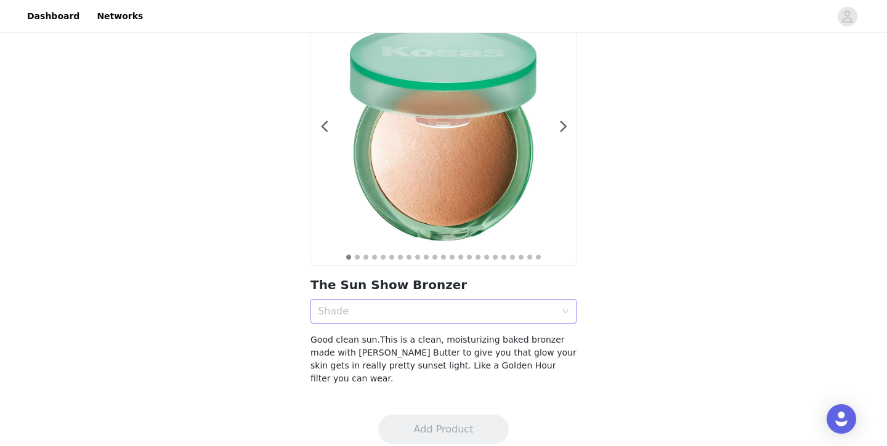
click at [380, 302] on div "Shade" at bounding box center [439, 311] width 243 height 23
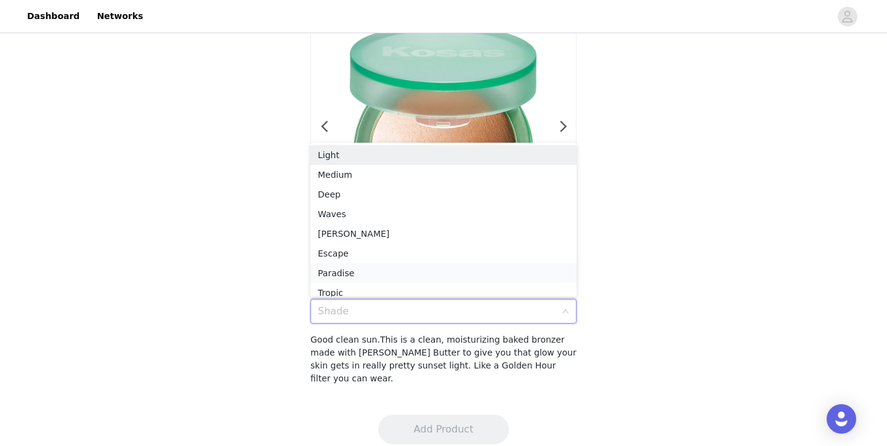
scroll to position [6, 0]
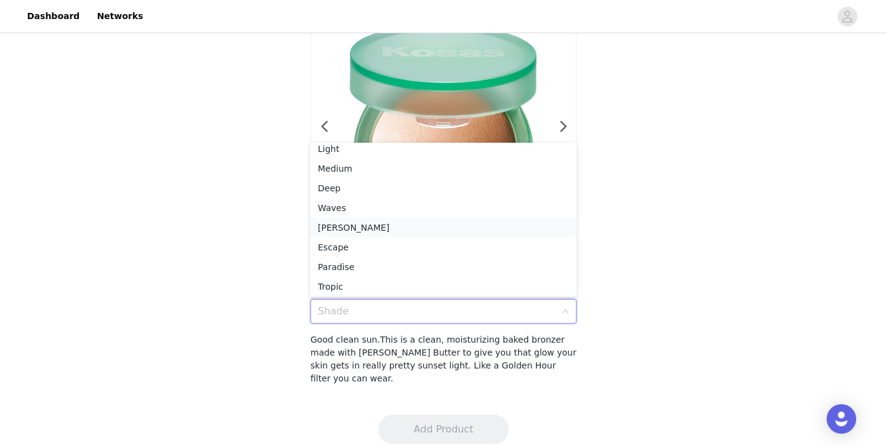
click at [377, 230] on div "[PERSON_NAME]" at bounding box center [443, 228] width 251 height 14
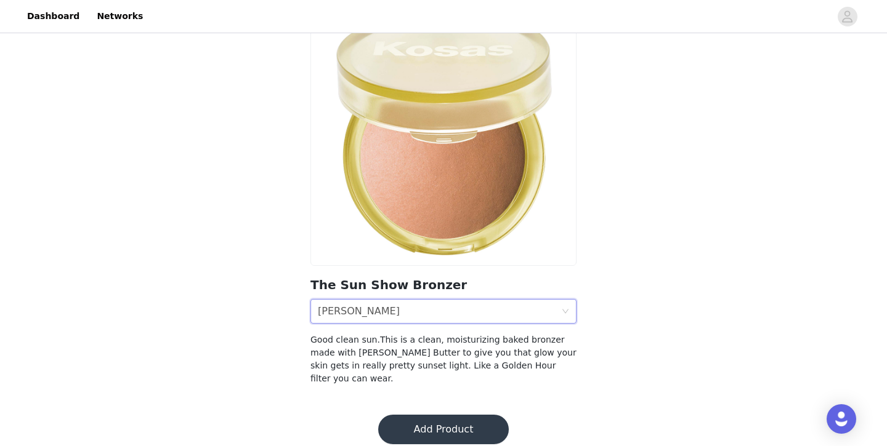
click at [429, 415] on button "Add Product" at bounding box center [443, 430] width 131 height 30
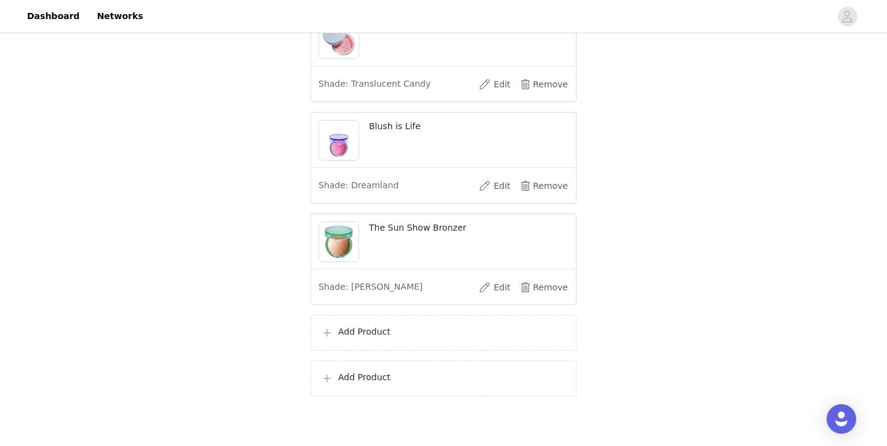
scroll to position [802, 0]
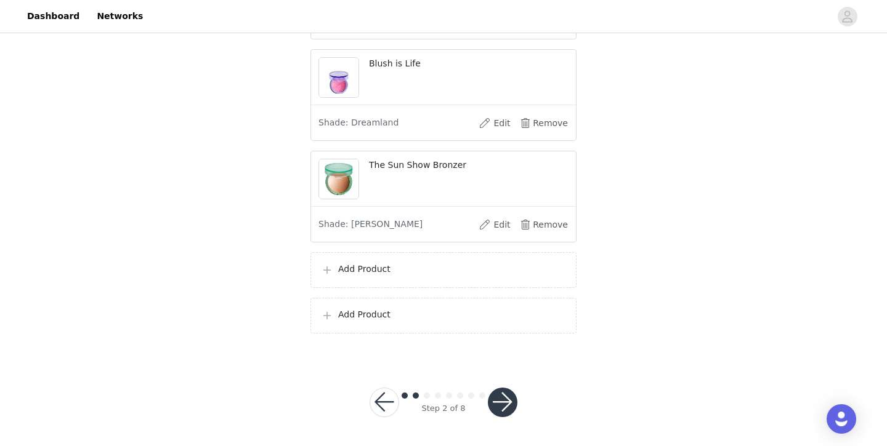
click at [423, 268] on p "Add Product" at bounding box center [452, 269] width 228 height 13
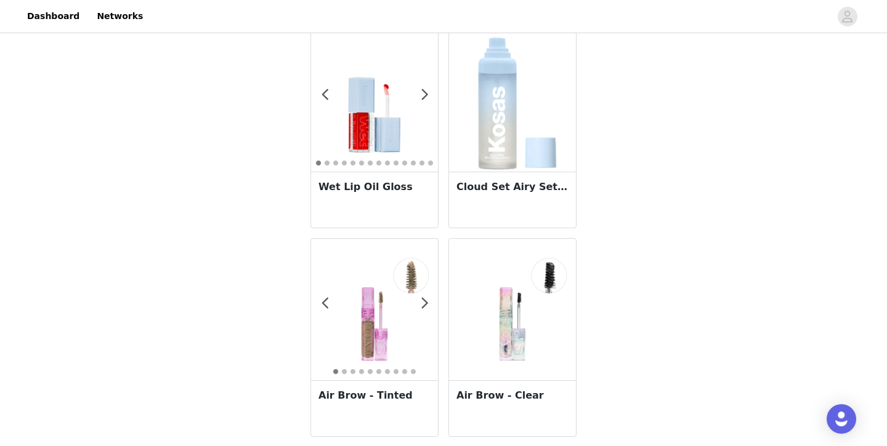
scroll to position [885, 0]
click at [488, 139] on img at bounding box center [512, 102] width 91 height 142
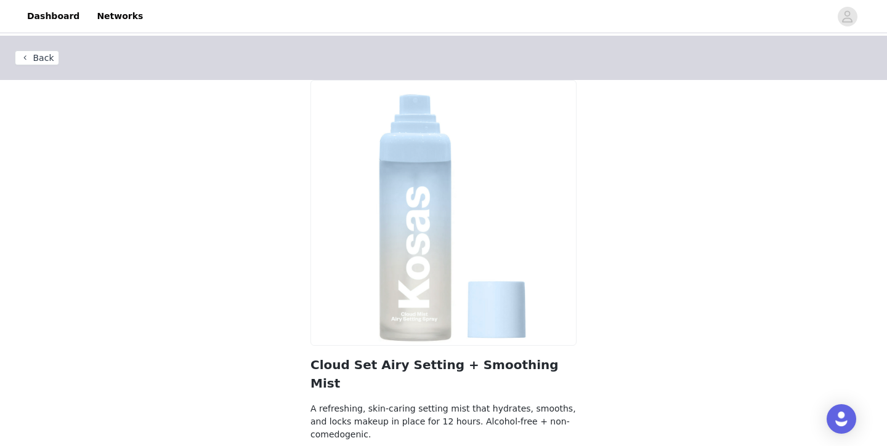
scroll to position [50, 0]
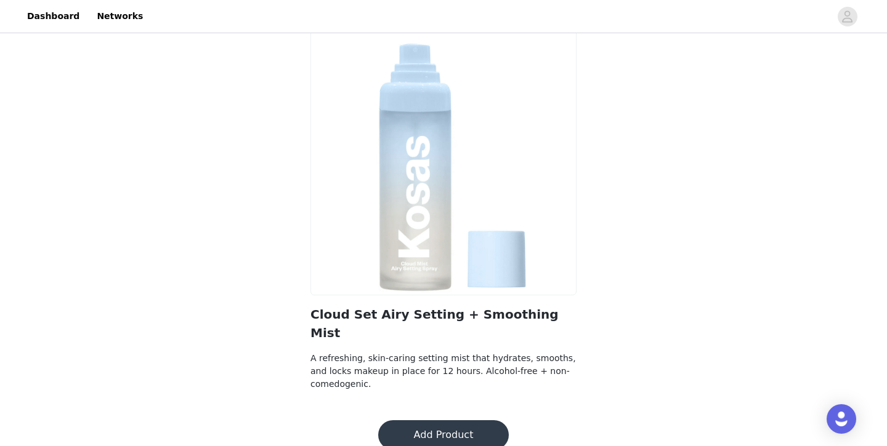
click at [434, 421] on button "Add Product" at bounding box center [443, 436] width 131 height 30
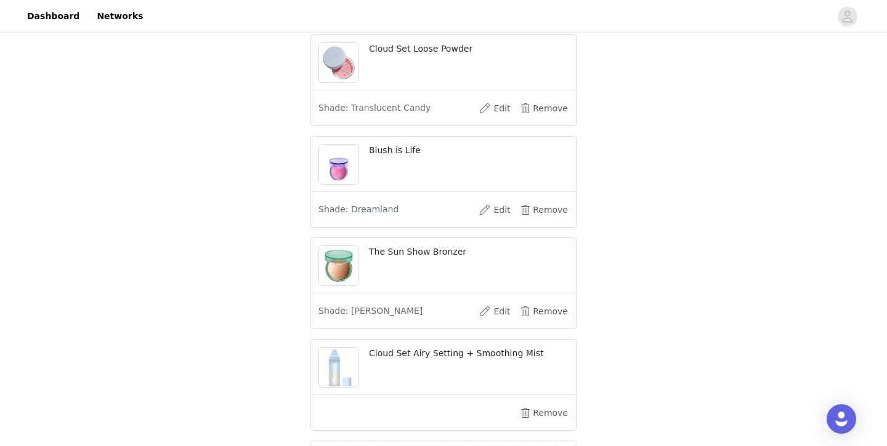
scroll to position [788, 0]
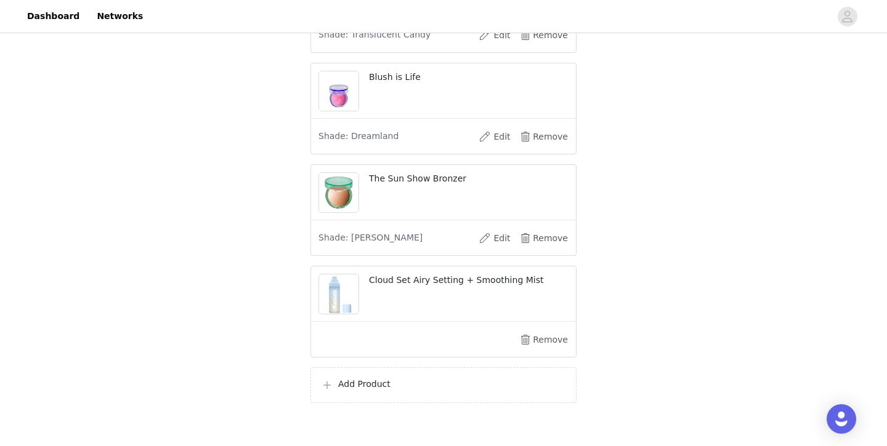
click at [413, 384] on p "Add Product" at bounding box center [452, 384] width 228 height 13
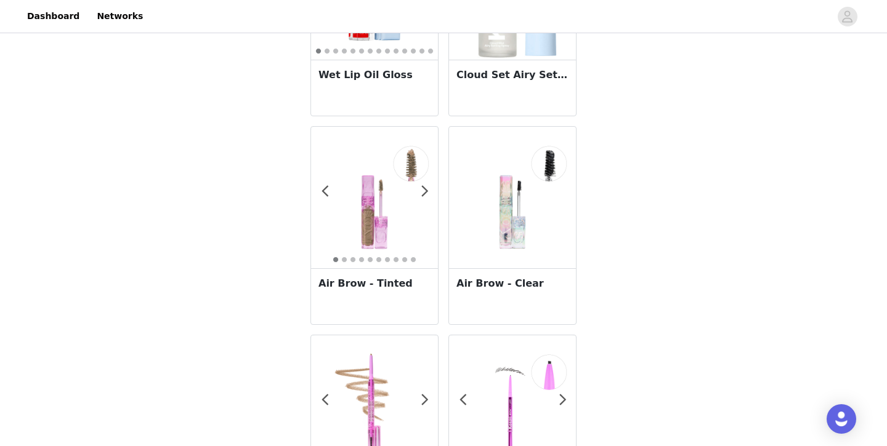
scroll to position [1003, 0]
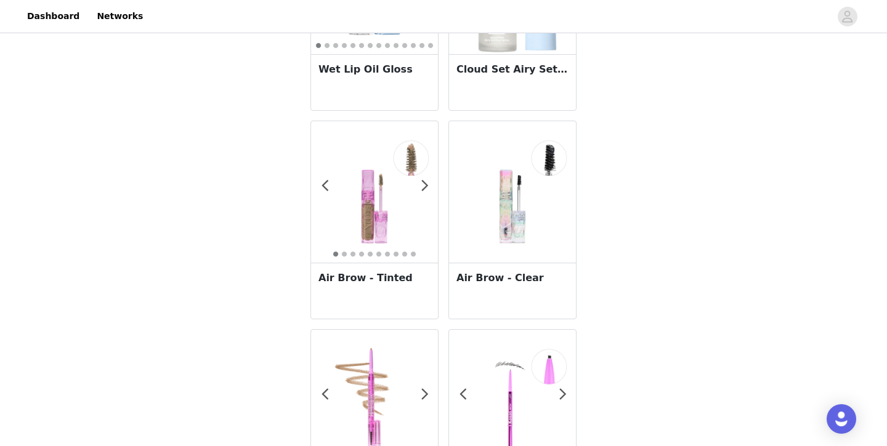
click at [520, 210] on img at bounding box center [512, 192] width 127 height 127
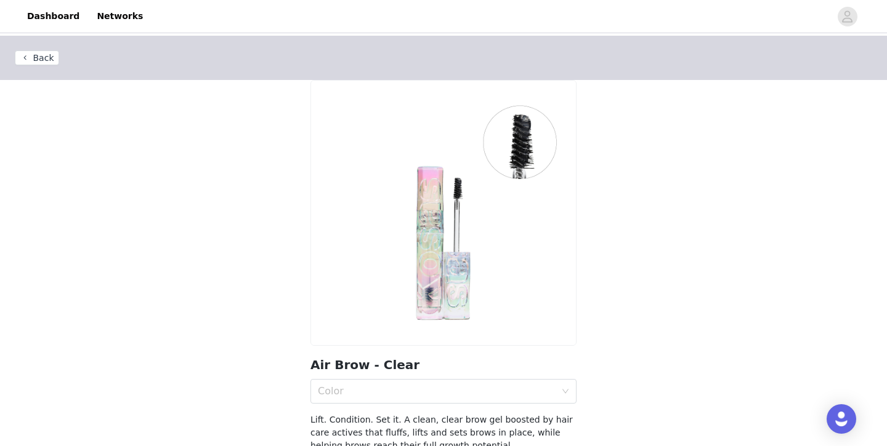
scroll to position [80, 0]
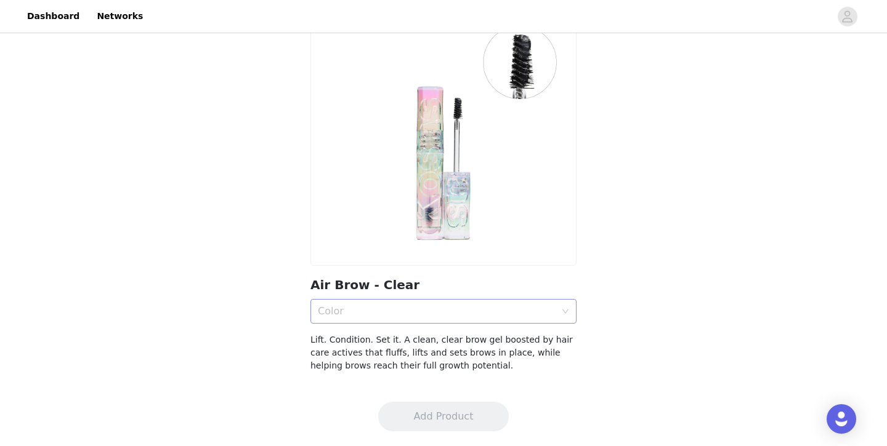
click at [484, 310] on div "Color" at bounding box center [437, 311] width 238 height 12
click at [480, 334] on div "Clear" at bounding box center [443, 339] width 251 height 14
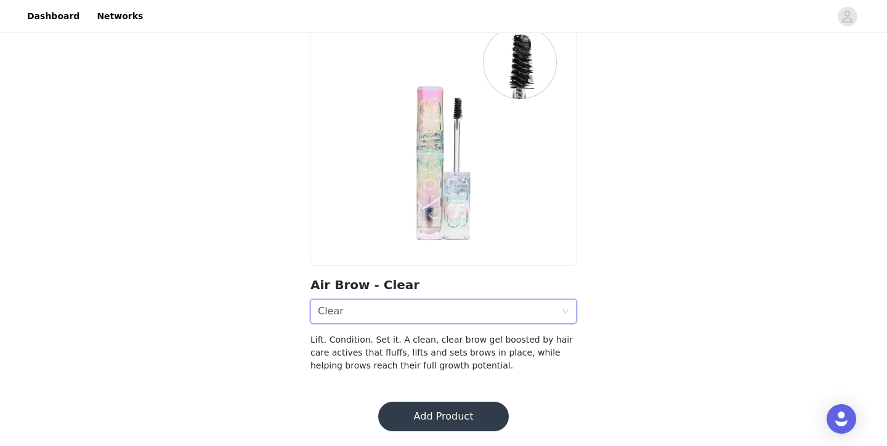
click at [457, 419] on button "Add Product" at bounding box center [443, 417] width 131 height 30
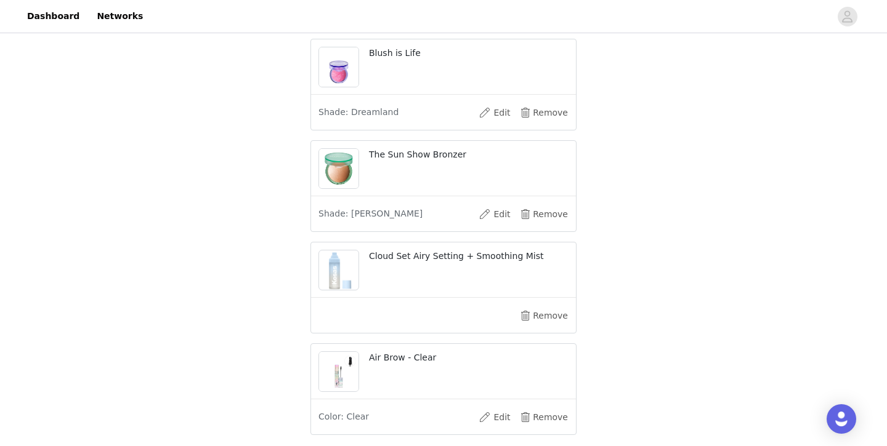
scroll to position [914, 0]
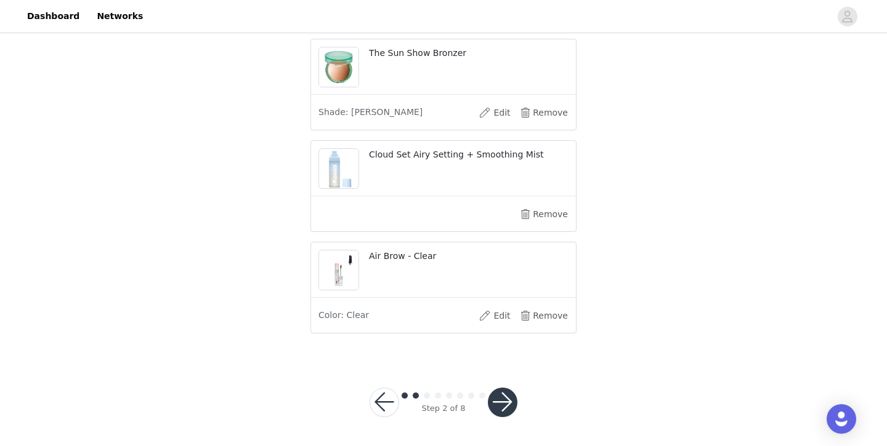
click at [503, 401] on button "button" at bounding box center [503, 403] width 30 height 30
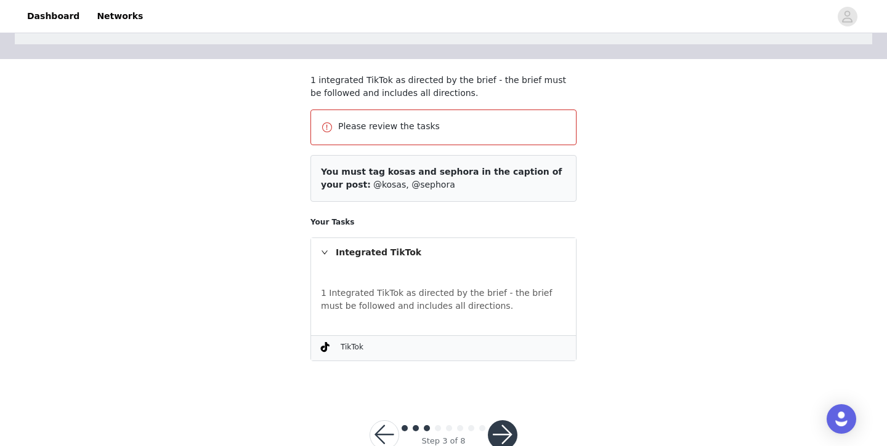
scroll to position [103, 0]
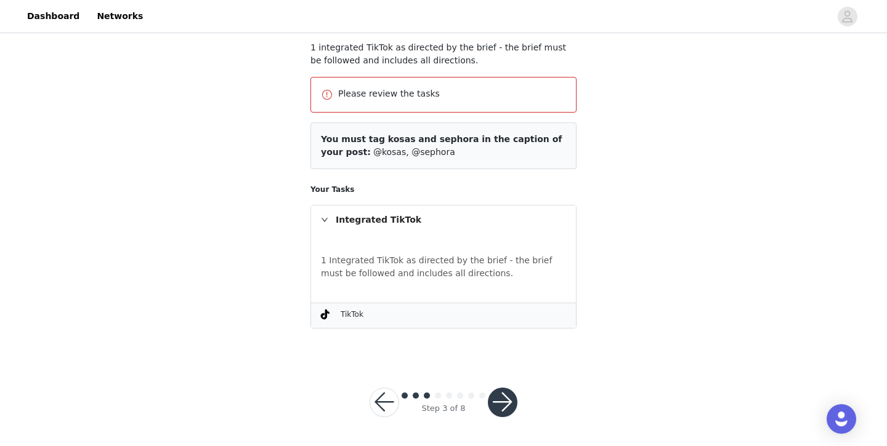
click at [497, 395] on button "button" at bounding box center [503, 403] width 30 height 30
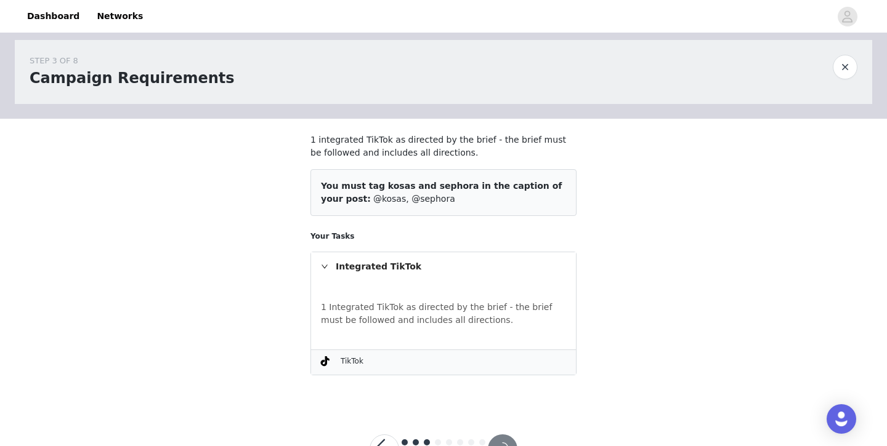
scroll to position [0, 0]
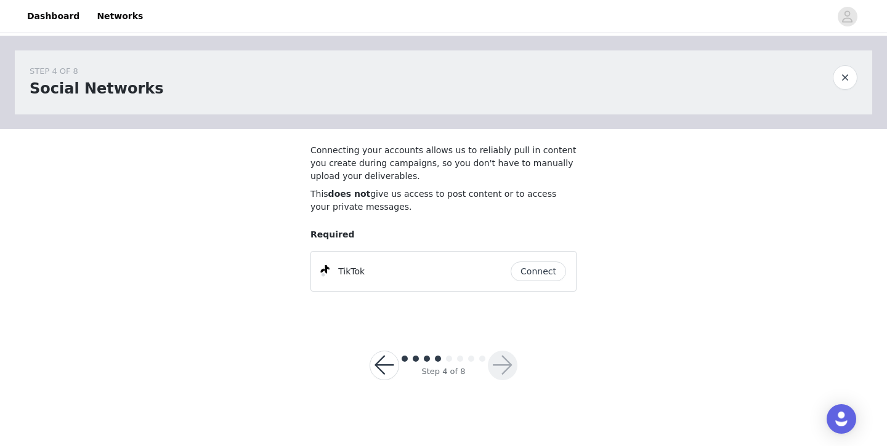
click at [526, 276] on button "Connect" at bounding box center [537, 272] width 55 height 20
click at [501, 375] on button "button" at bounding box center [503, 366] width 30 height 30
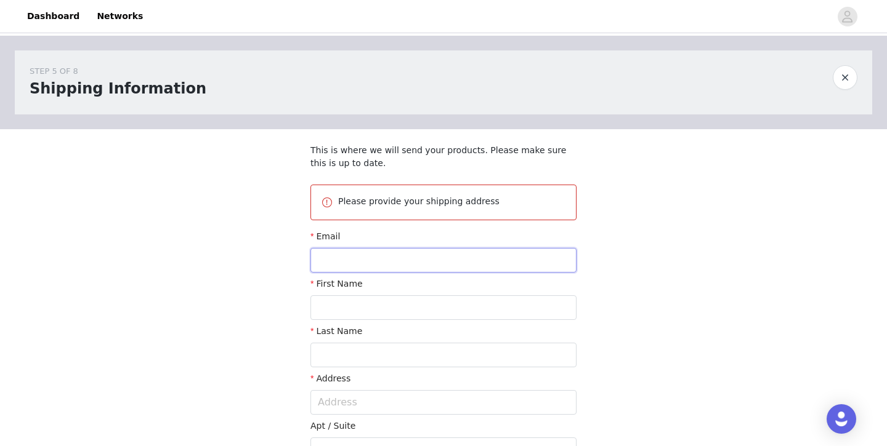
click at [470, 256] on input "text" at bounding box center [443, 260] width 266 height 25
type input "[EMAIL_ADDRESS][DOMAIN_NAME]"
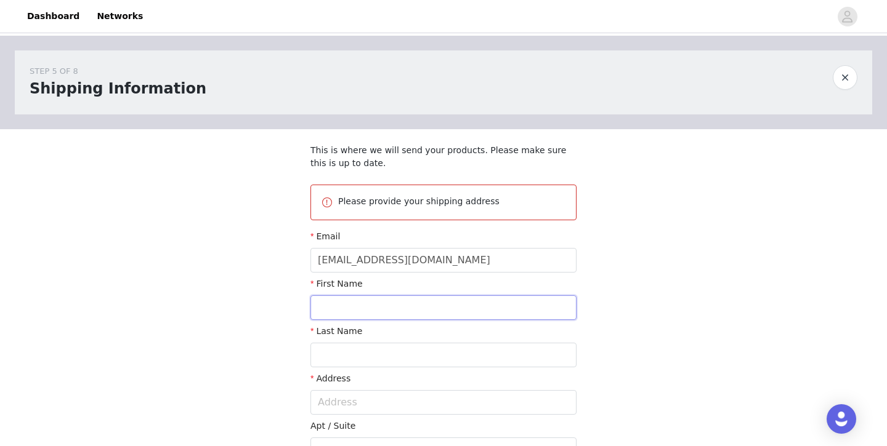
type input "[PERSON_NAME]"
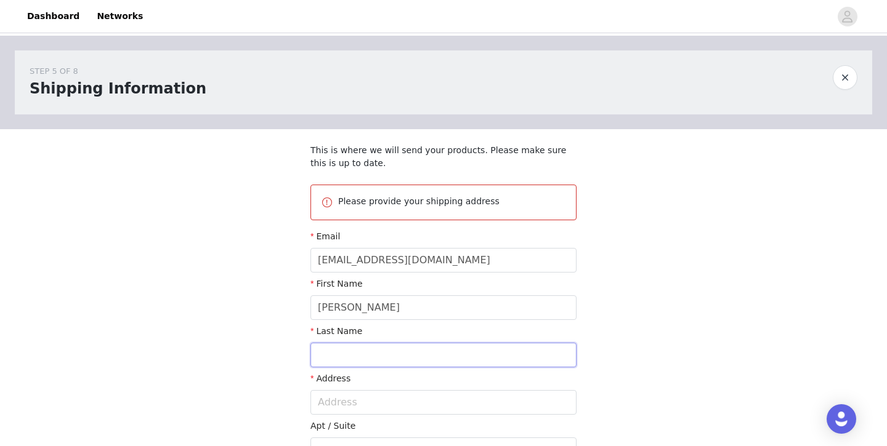
type input "[PERSON_NAME]"
type input "[STREET_ADDRESS][PERSON_NAME]"
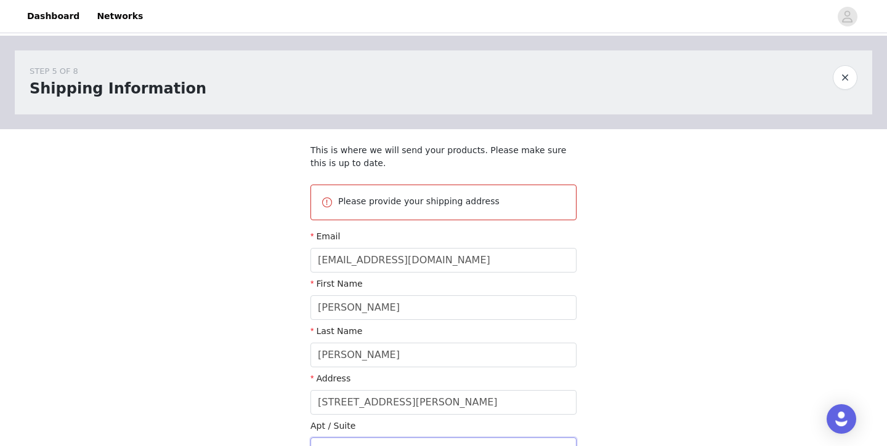
type input "Unit 109"
type input "[GEOGRAPHIC_DATA]"
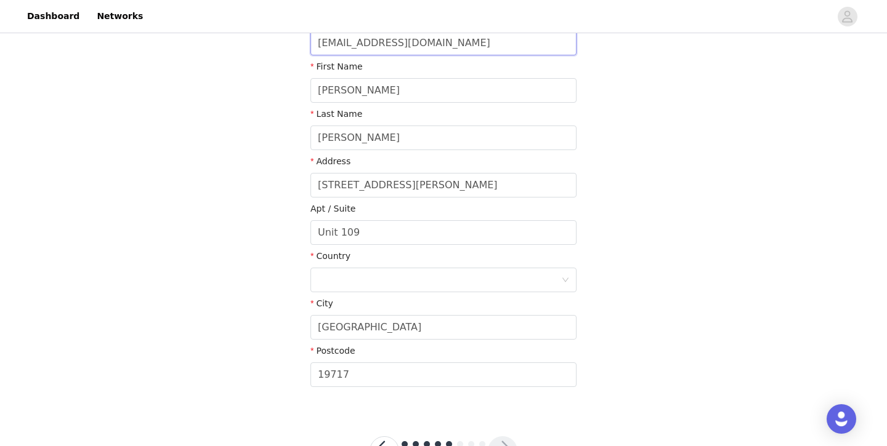
scroll to position [227, 0]
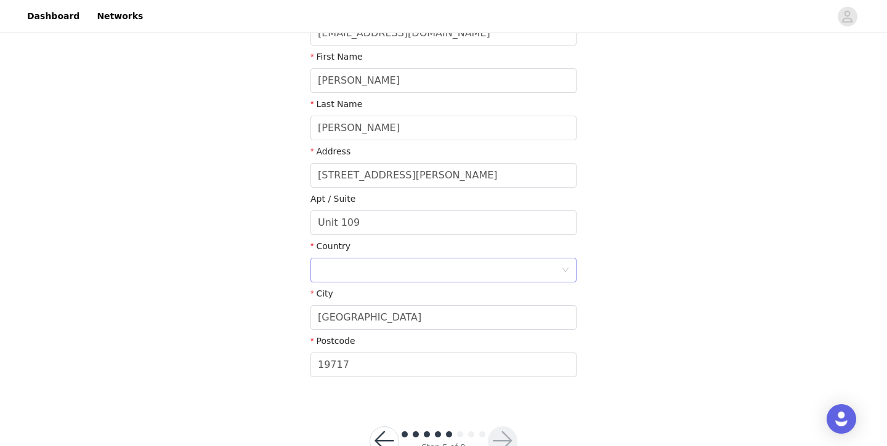
click at [458, 270] on div at bounding box center [439, 270] width 243 height 23
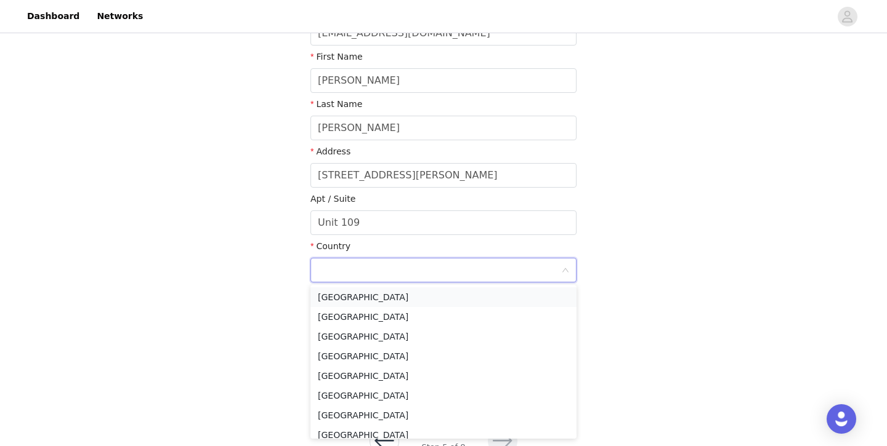
click at [445, 297] on li "[GEOGRAPHIC_DATA]" at bounding box center [443, 298] width 266 height 20
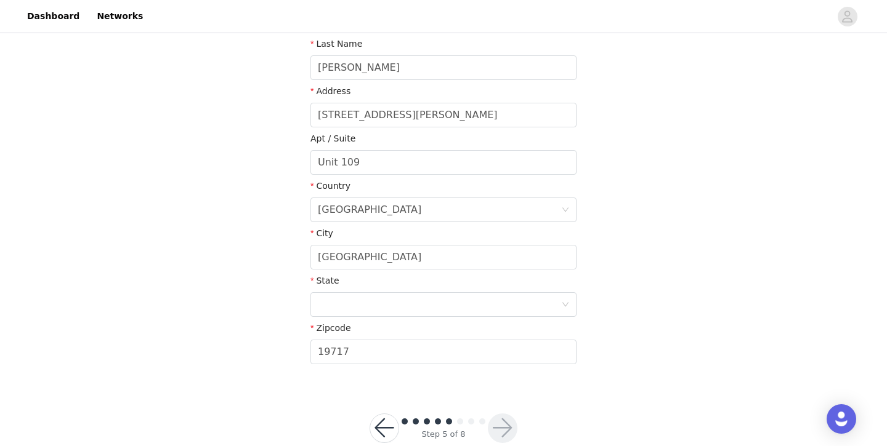
scroll to position [303, 0]
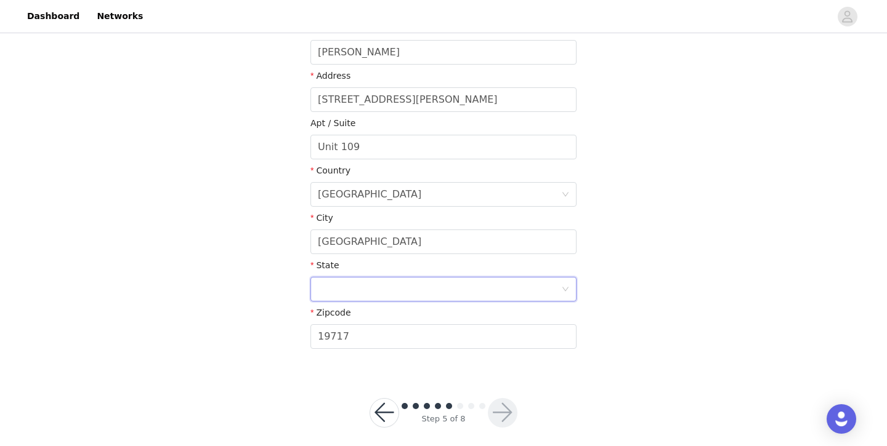
click at [396, 286] on div at bounding box center [439, 289] width 243 height 23
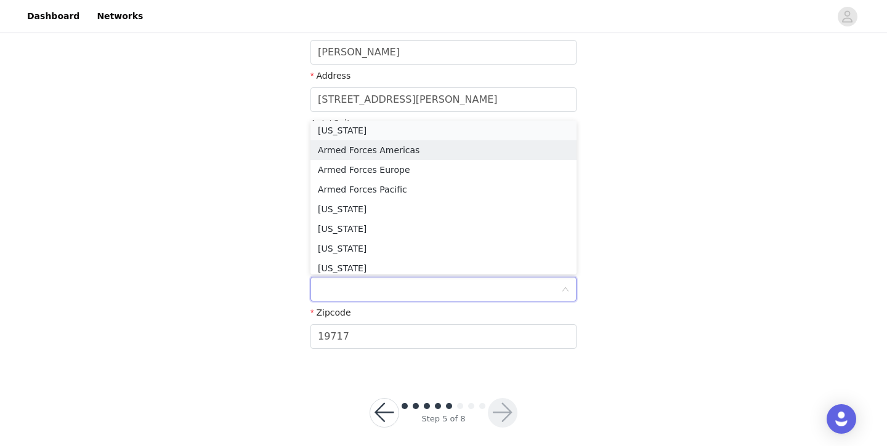
scroll to position [132, 0]
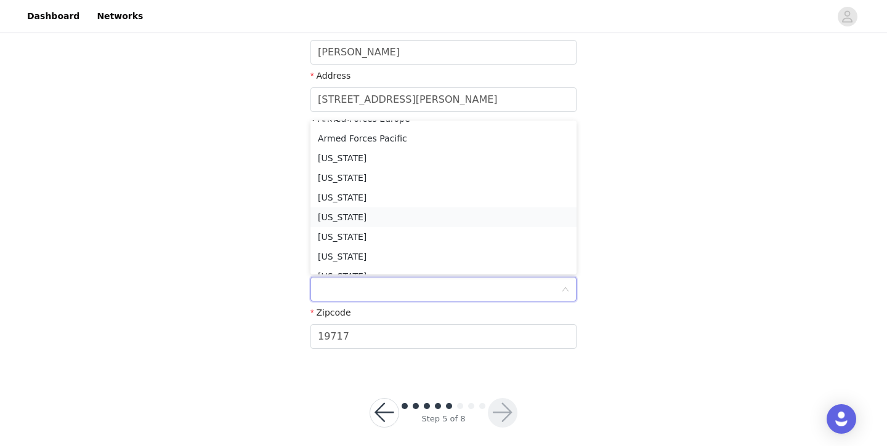
click at [416, 214] on li "[US_STATE]" at bounding box center [443, 217] width 266 height 20
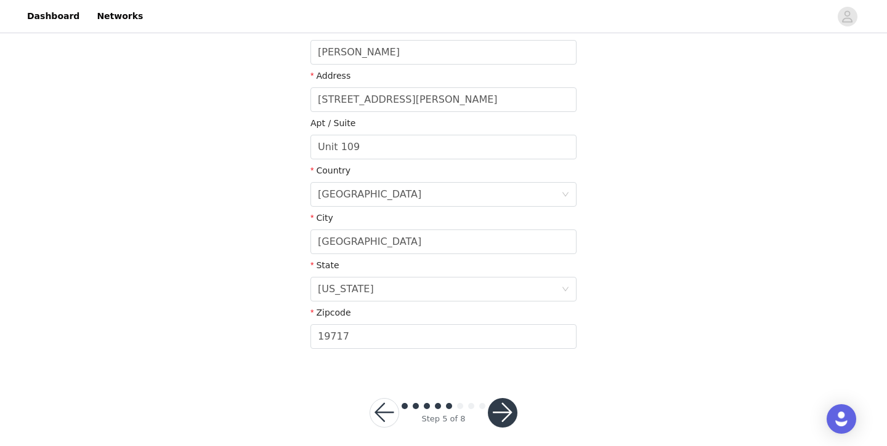
scroll to position [313, 0]
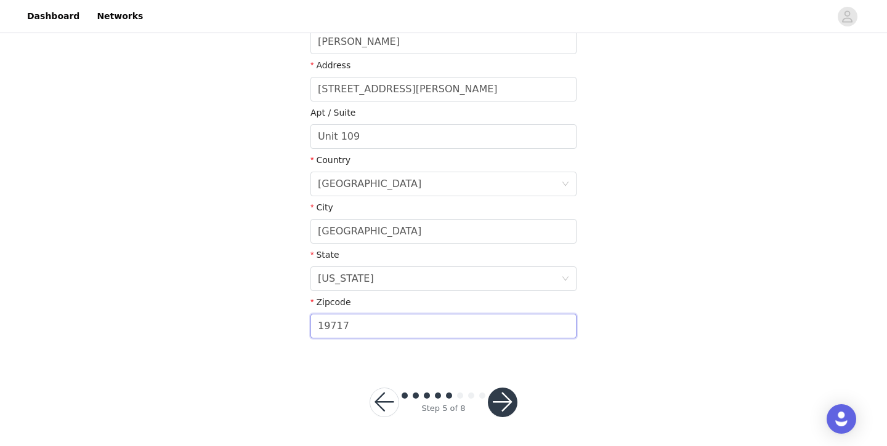
click at [387, 337] on input "19717" at bounding box center [443, 326] width 266 height 25
type input "19711"
click at [563, 346] on section "This is where we will send your products. Please make sure this is up to date. …" at bounding box center [444, 87] width 296 height 542
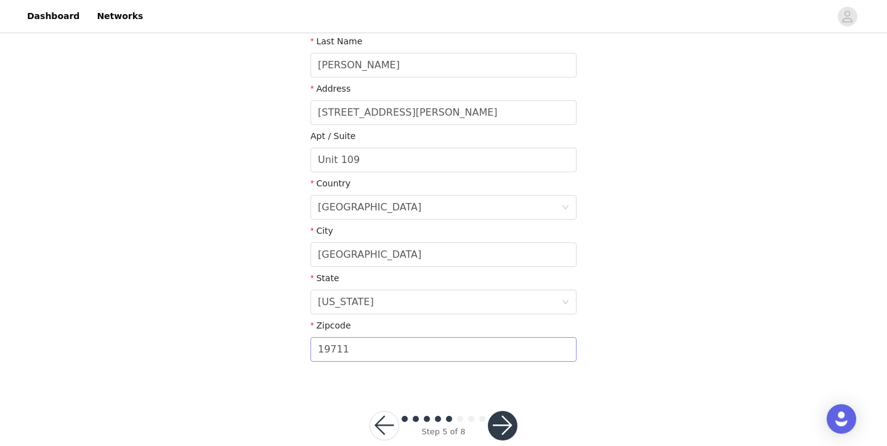
scroll to position [312, 0]
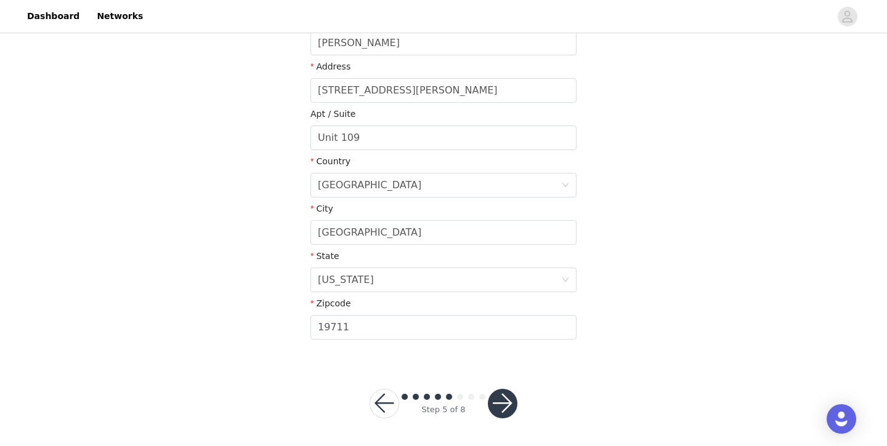
click at [505, 413] on button "button" at bounding box center [503, 404] width 30 height 30
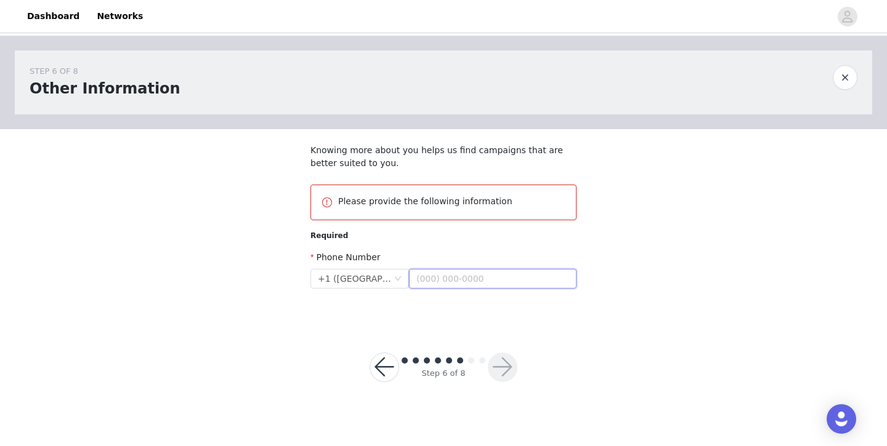
click at [486, 281] on input "text" at bounding box center [492, 279] width 167 height 20
type input "[PHONE_NUMBER]"
click at [506, 361] on button "button" at bounding box center [503, 368] width 30 height 30
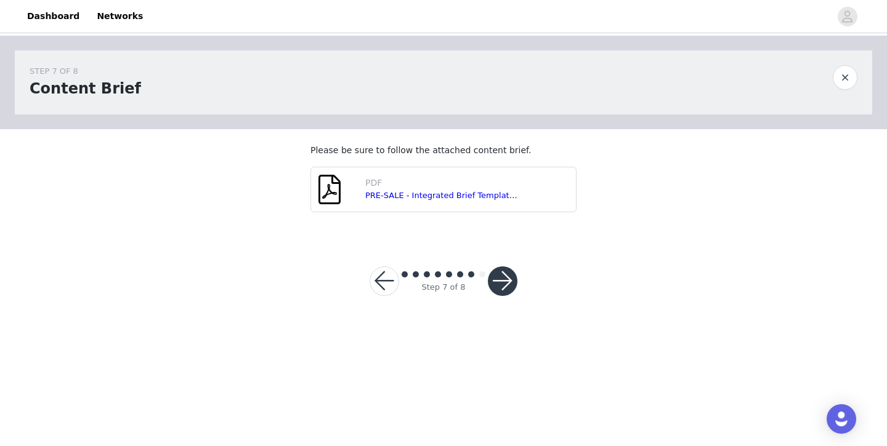
click at [501, 281] on button "button" at bounding box center [503, 282] width 30 height 30
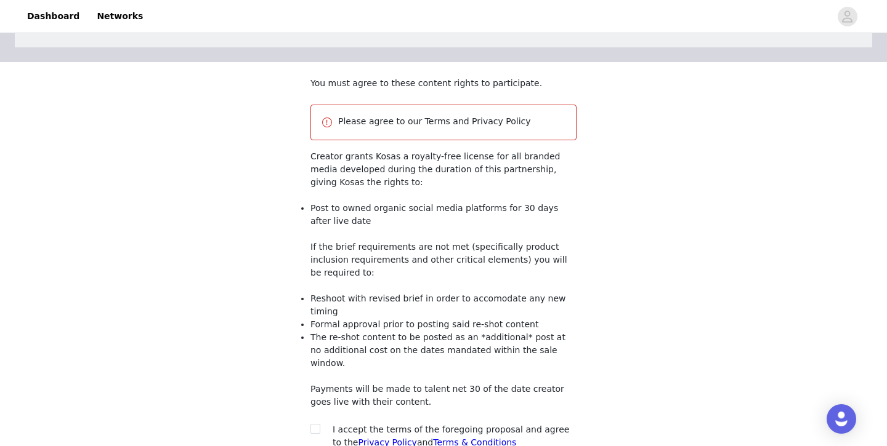
scroll to position [154, 0]
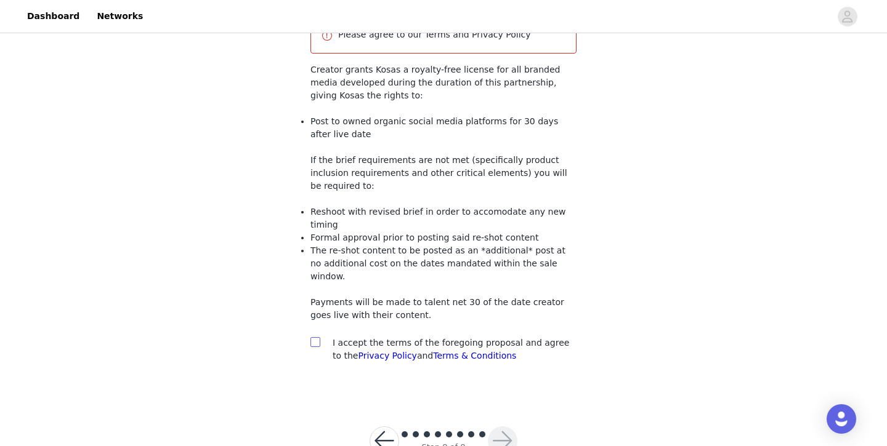
click at [316, 337] on input "checkbox" at bounding box center [314, 341] width 9 height 9
checkbox input "true"
click at [496, 427] on button "button" at bounding box center [503, 442] width 30 height 30
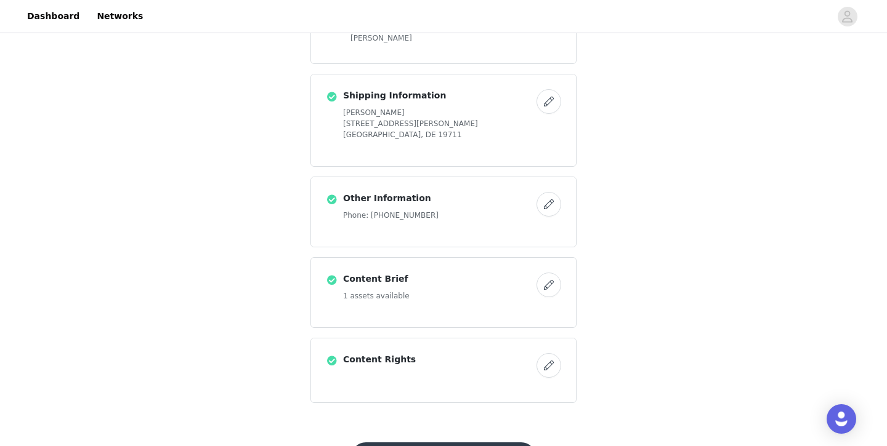
scroll to position [1063, 0]
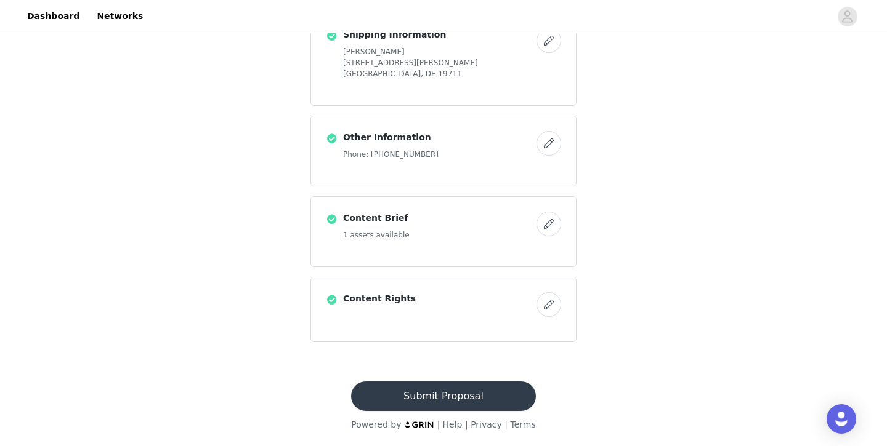
click at [415, 388] on button "Submit Proposal" at bounding box center [443, 397] width 184 height 30
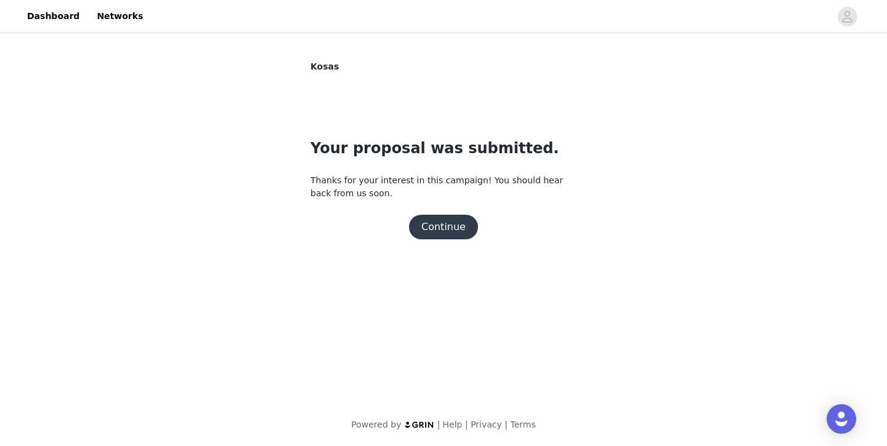
scroll to position [0, 0]
click at [71, 10] on link "Dashboard" at bounding box center [53, 16] width 67 height 28
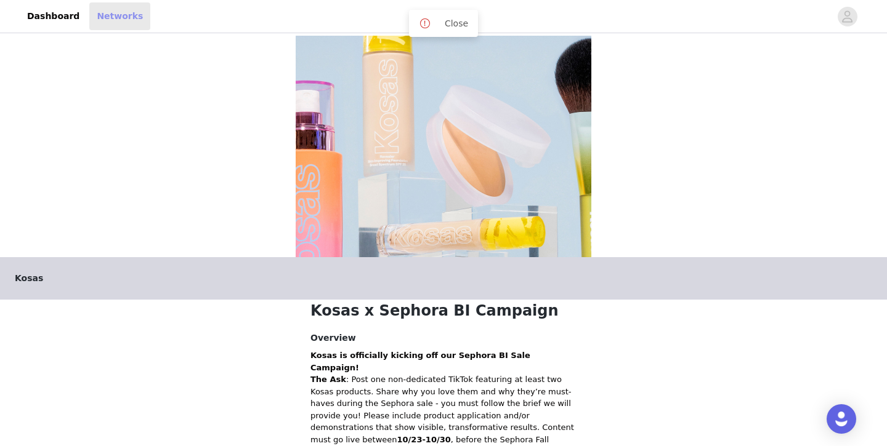
click at [90, 15] on link "Networks" at bounding box center [119, 16] width 61 height 28
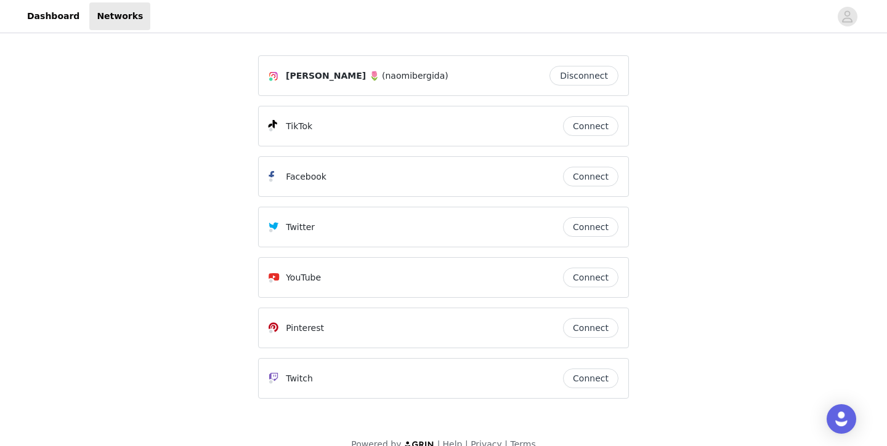
click at [579, 130] on button "Connect" at bounding box center [590, 126] width 55 height 20
